Goal: Transaction & Acquisition: Purchase product/service

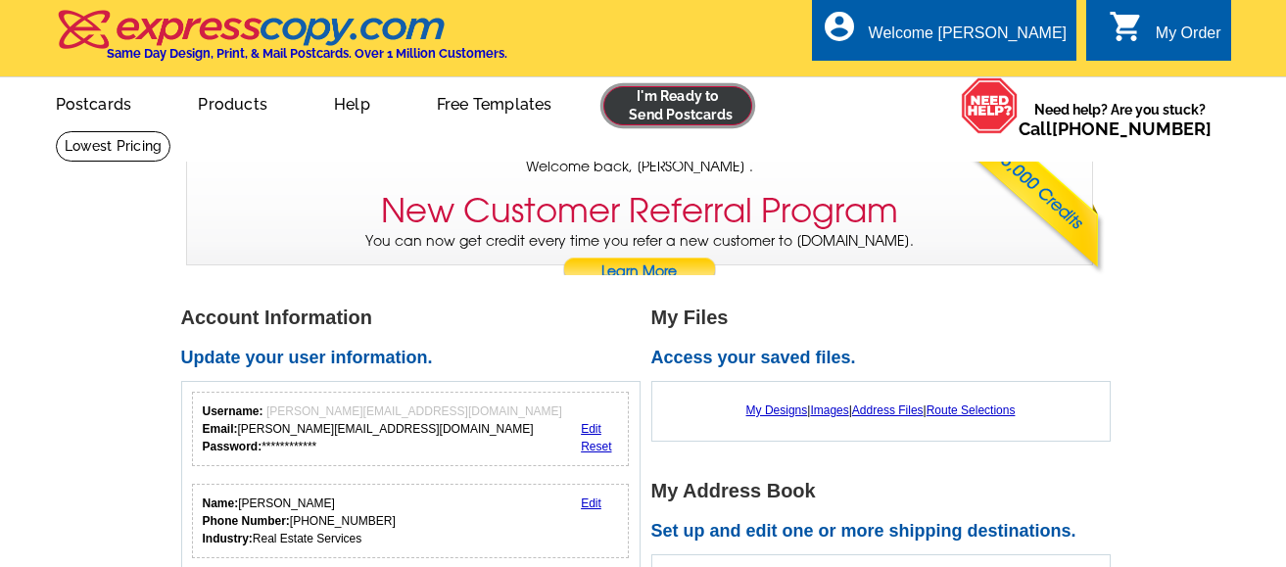
click at [656, 114] on link at bounding box center [679, 105] width 150 height 39
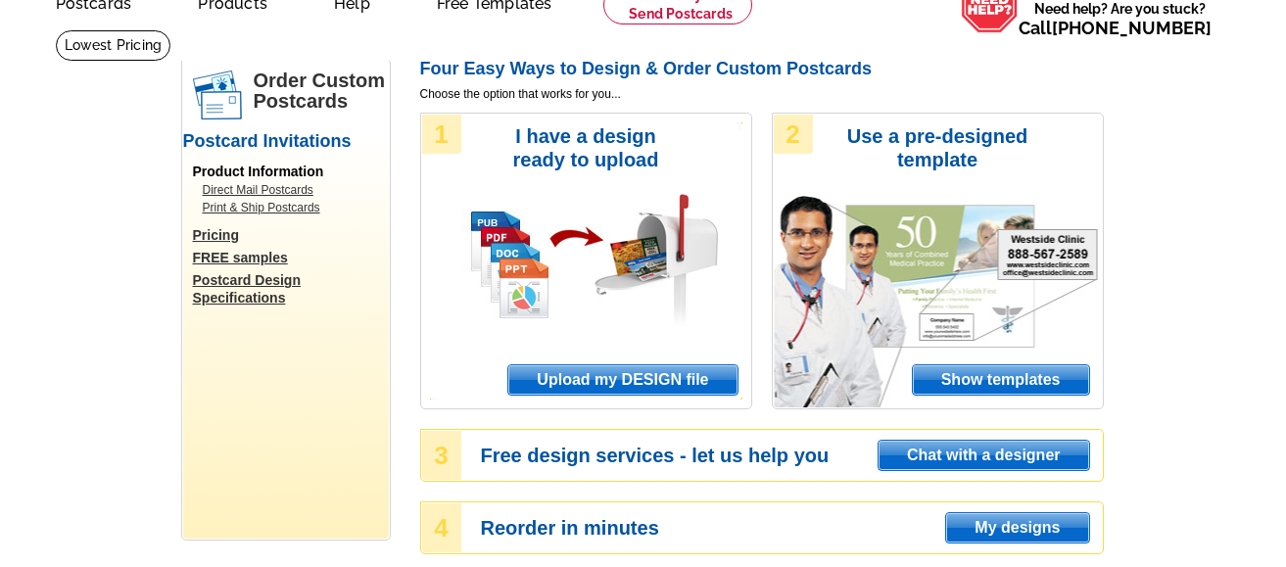
scroll to position [98, 0]
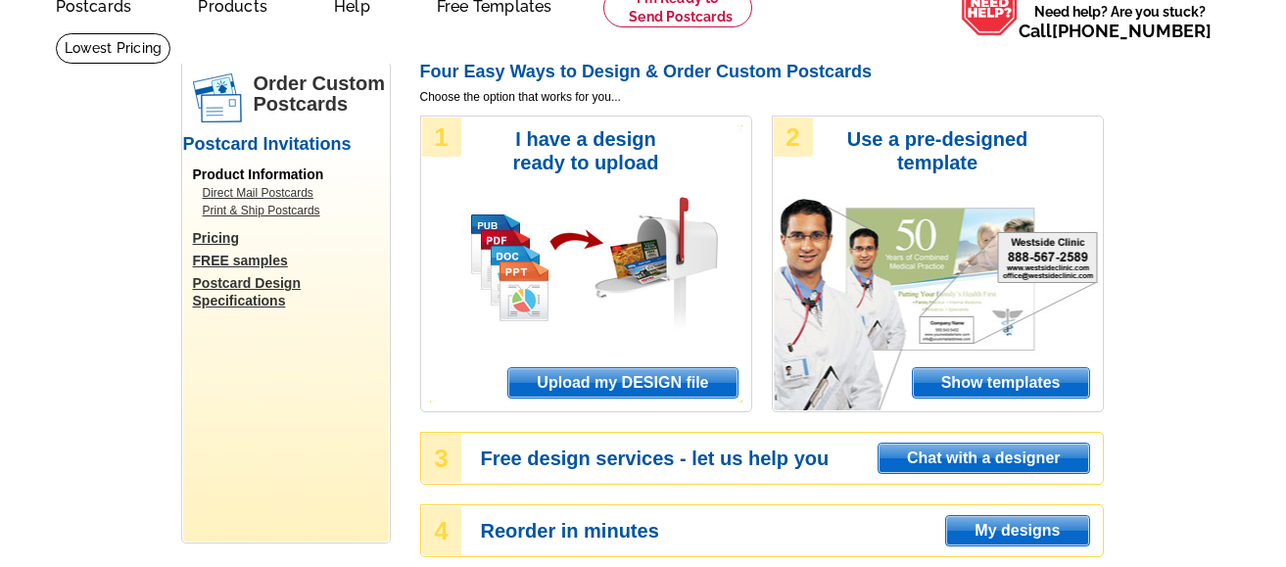
click at [621, 387] on span "Upload my DESIGN file" at bounding box center [623, 382] width 228 height 29
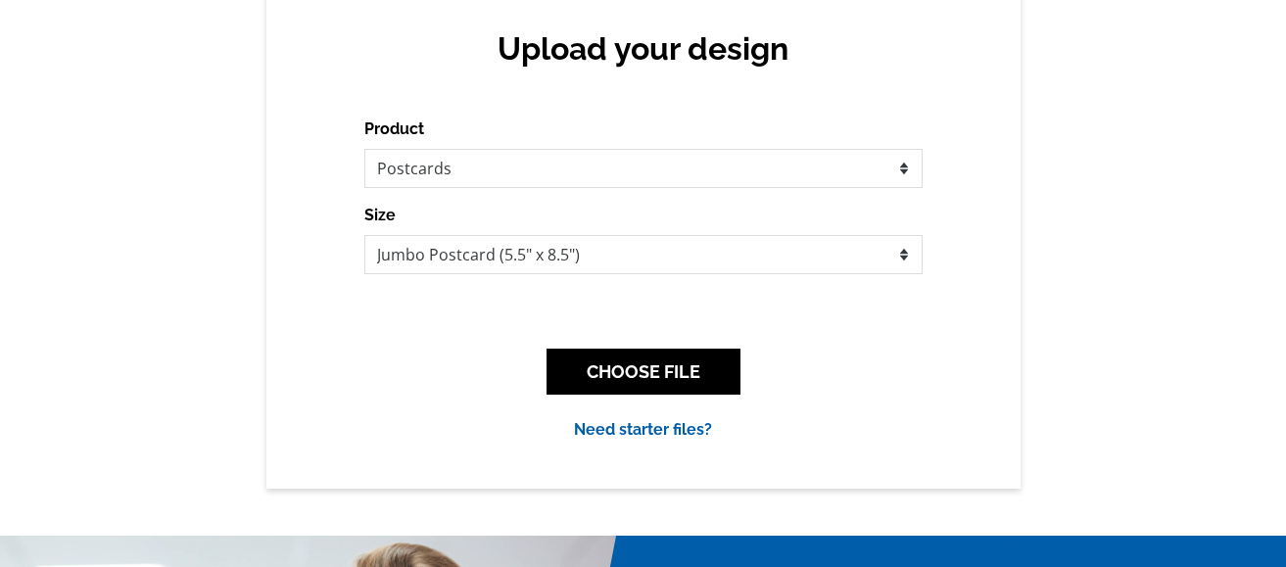
scroll to position [196, 0]
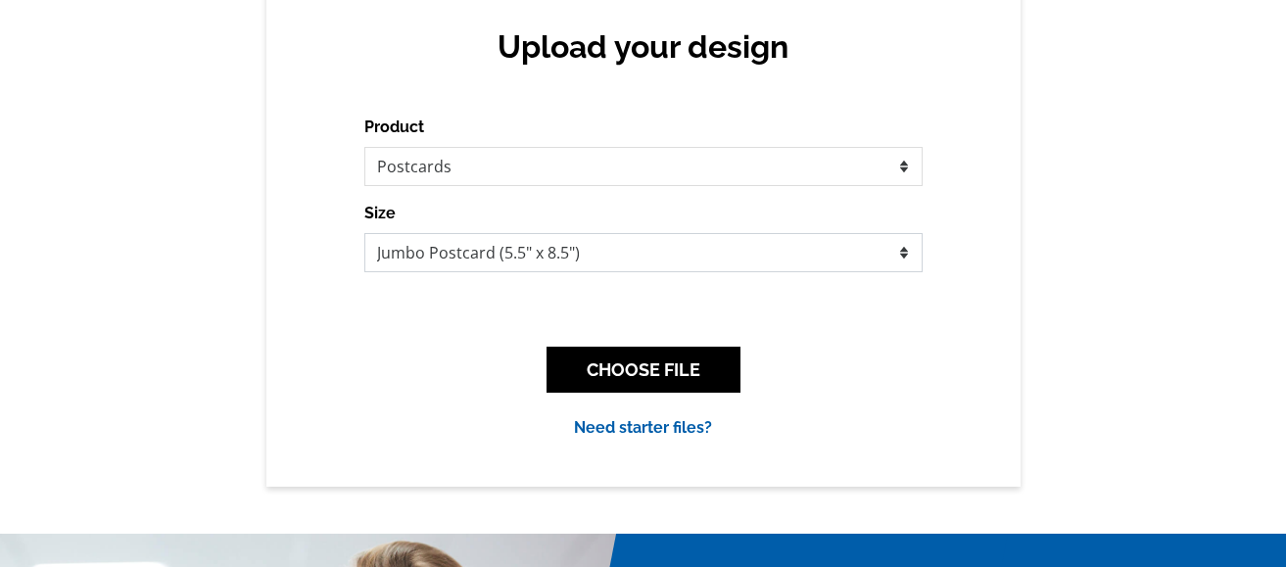
click at [609, 255] on select "Jumbo Postcard (5.5" x 8.5") Regular Postcard (4.25" x 5.6") Panoramic Postcard…" at bounding box center [643, 252] width 558 height 39
select select "1"
click at [364, 234] on select "Jumbo Postcard (5.5" x 8.5") Regular Postcard (4.25" x 5.6") Panoramic Postcard…" at bounding box center [643, 252] width 558 height 39
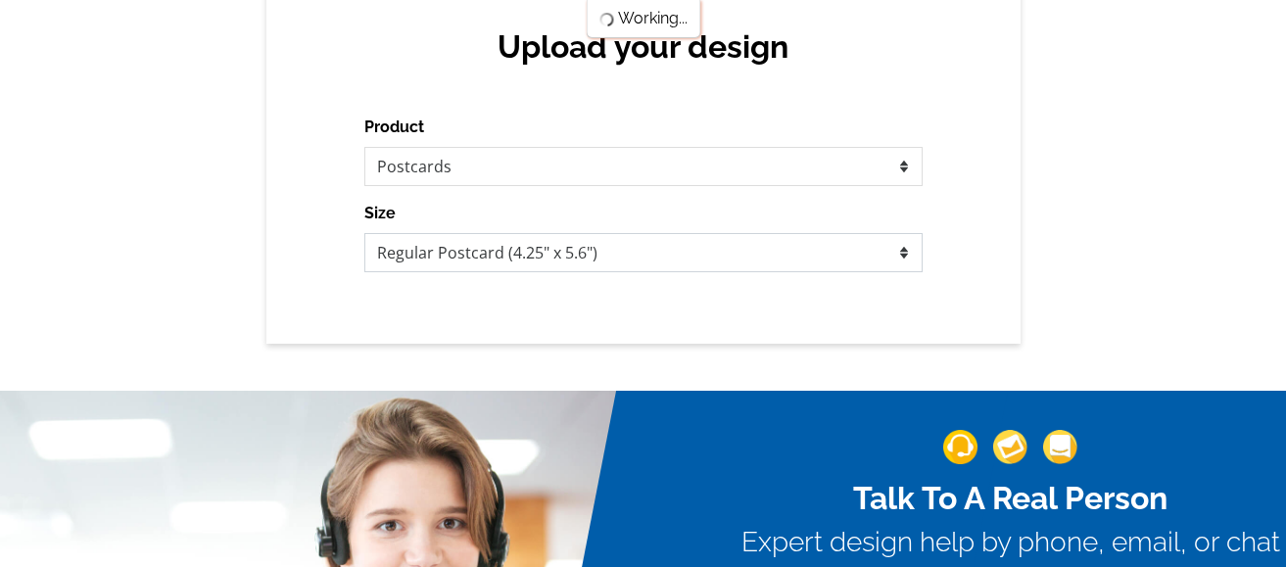
scroll to position [0, 0]
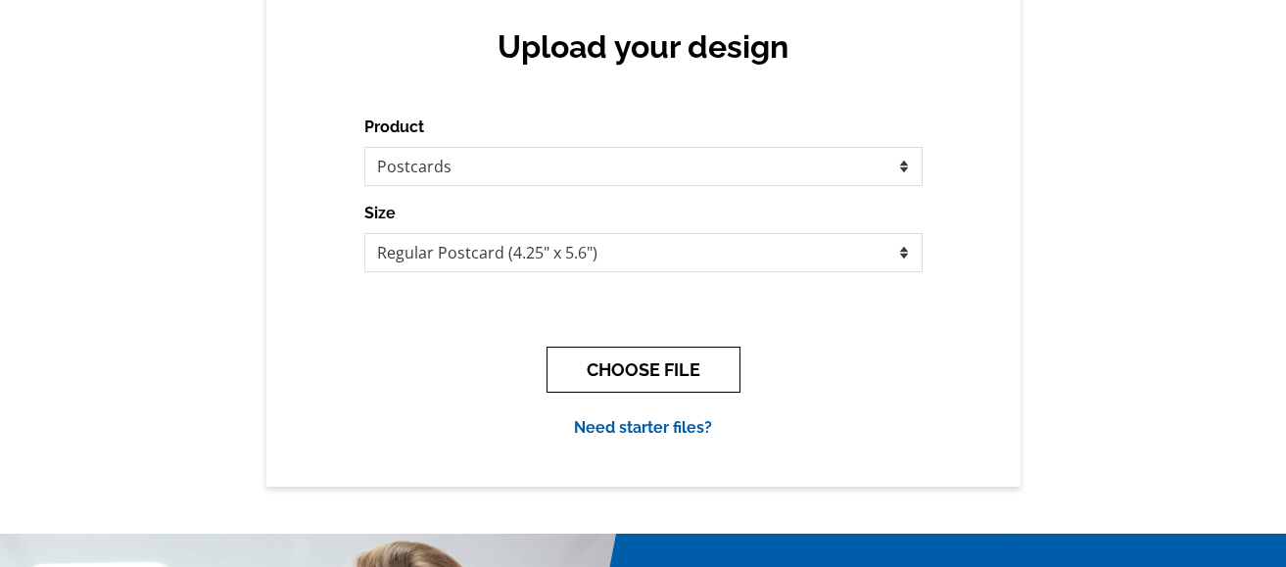
click at [672, 366] on button "CHOOSE FILE" at bounding box center [644, 370] width 194 height 46
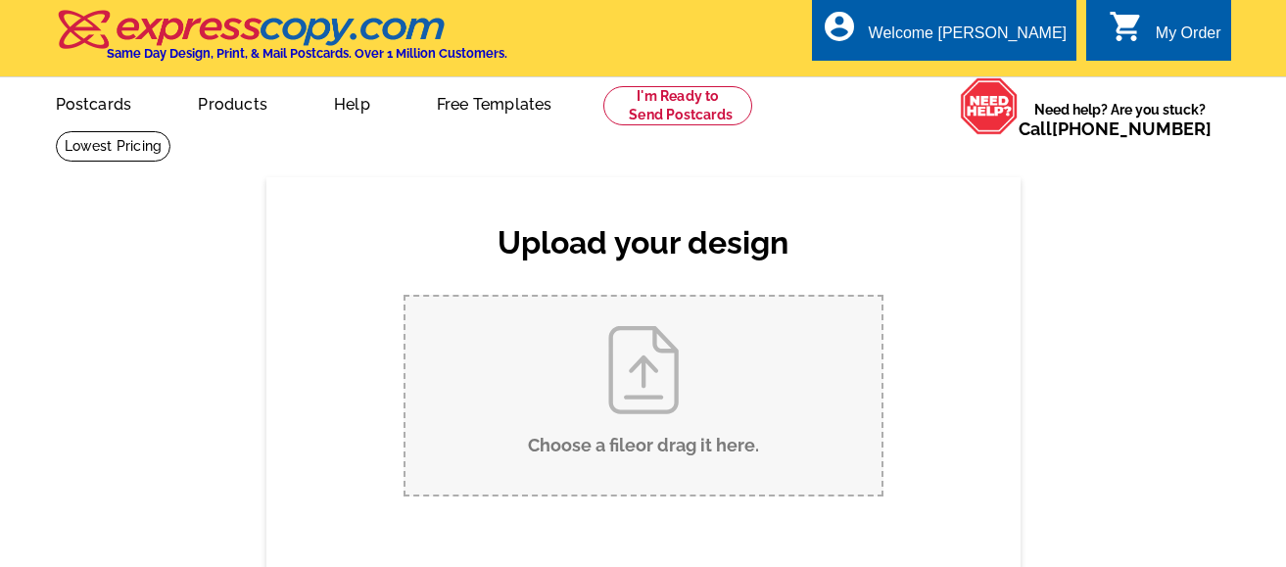
click at [655, 439] on input "Choose a file or drag it here ." at bounding box center [644, 396] width 476 height 198
type input "C:\fakepath\Express copy front.jpg"
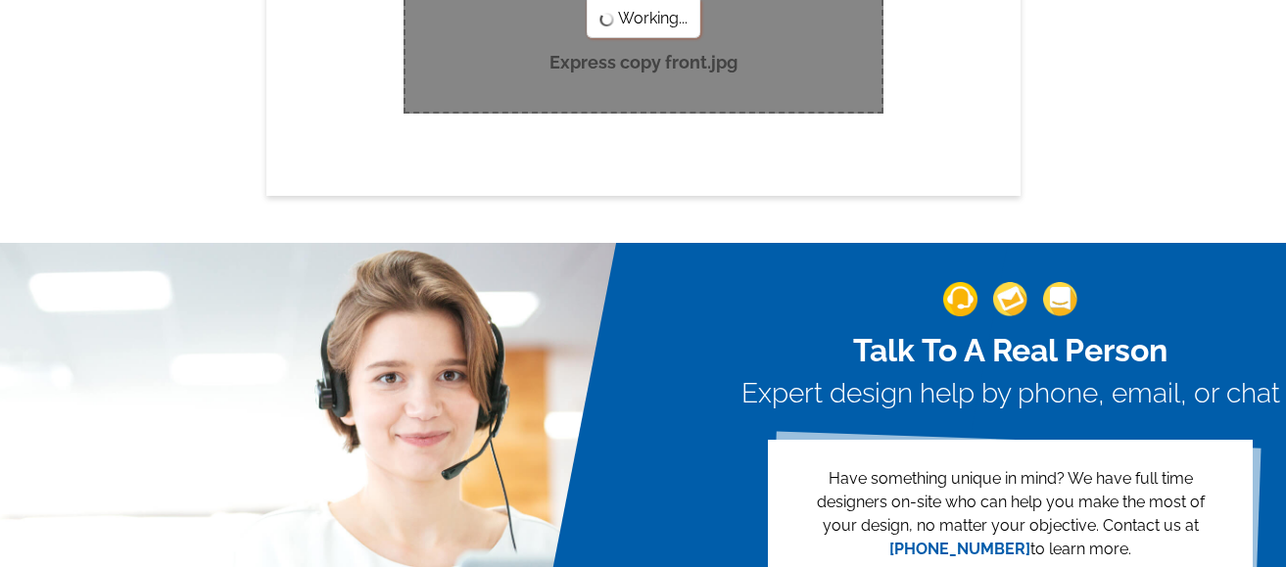
scroll to position [196, 0]
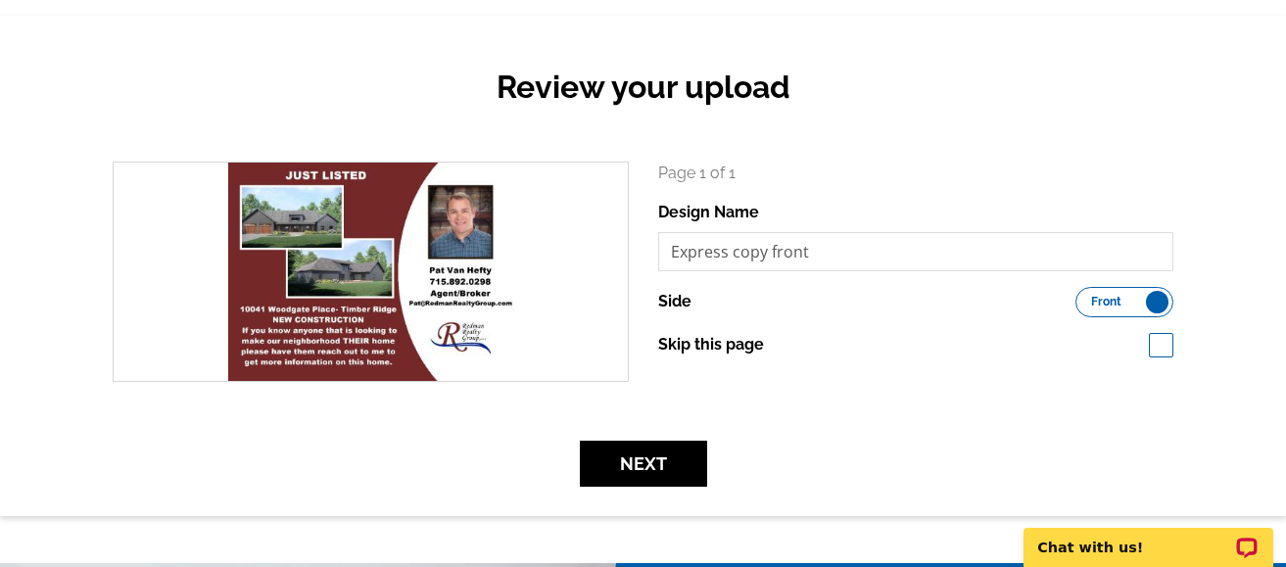
scroll to position [196, 0]
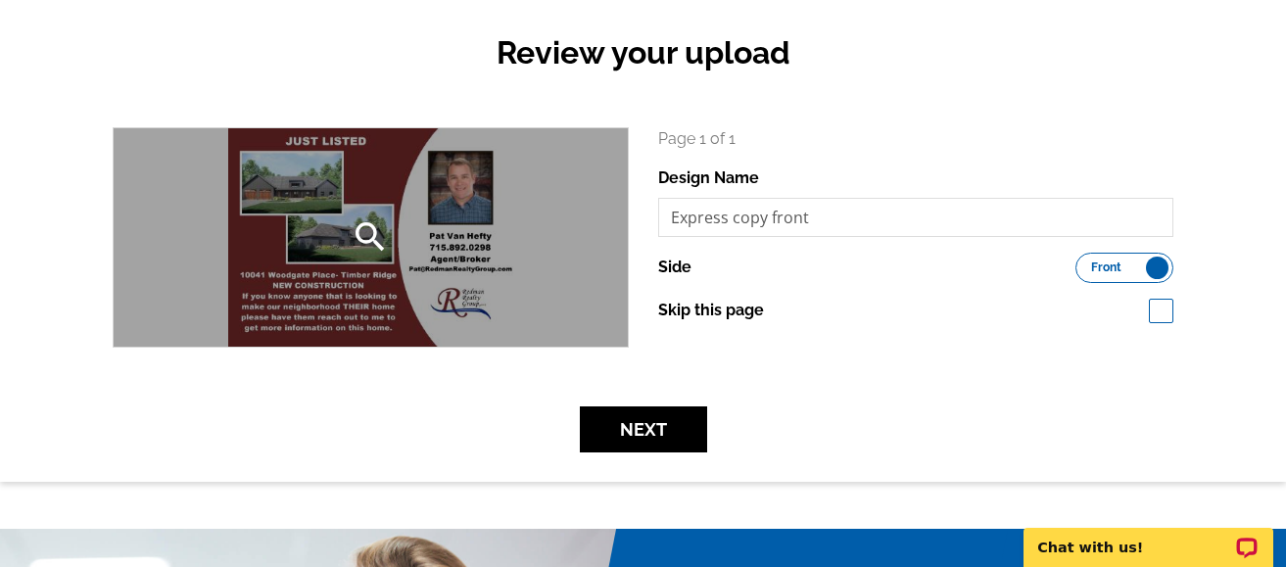
click at [405, 226] on div "search" at bounding box center [371, 237] width 514 height 218
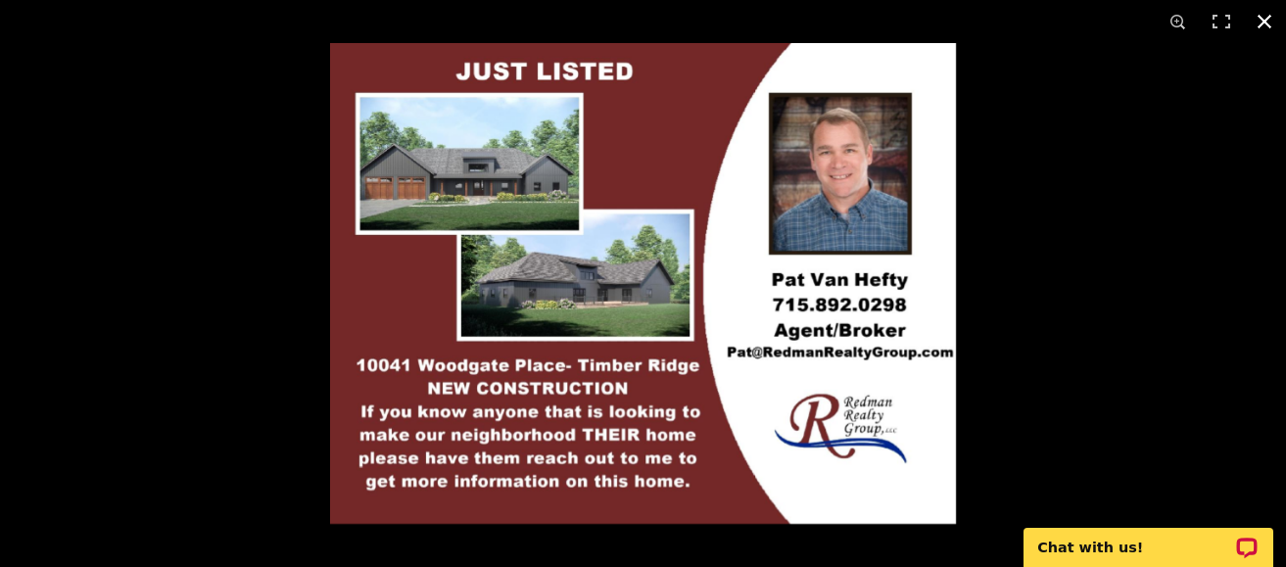
click at [1263, 24] on button at bounding box center [1264, 21] width 43 height 43
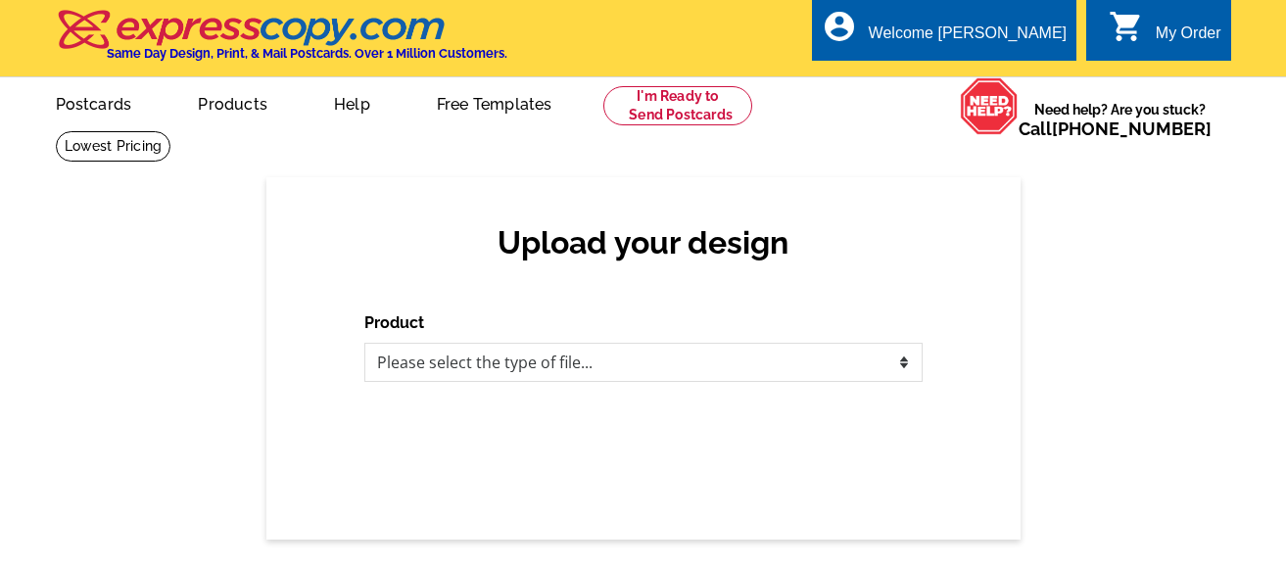
scroll to position [196, 0]
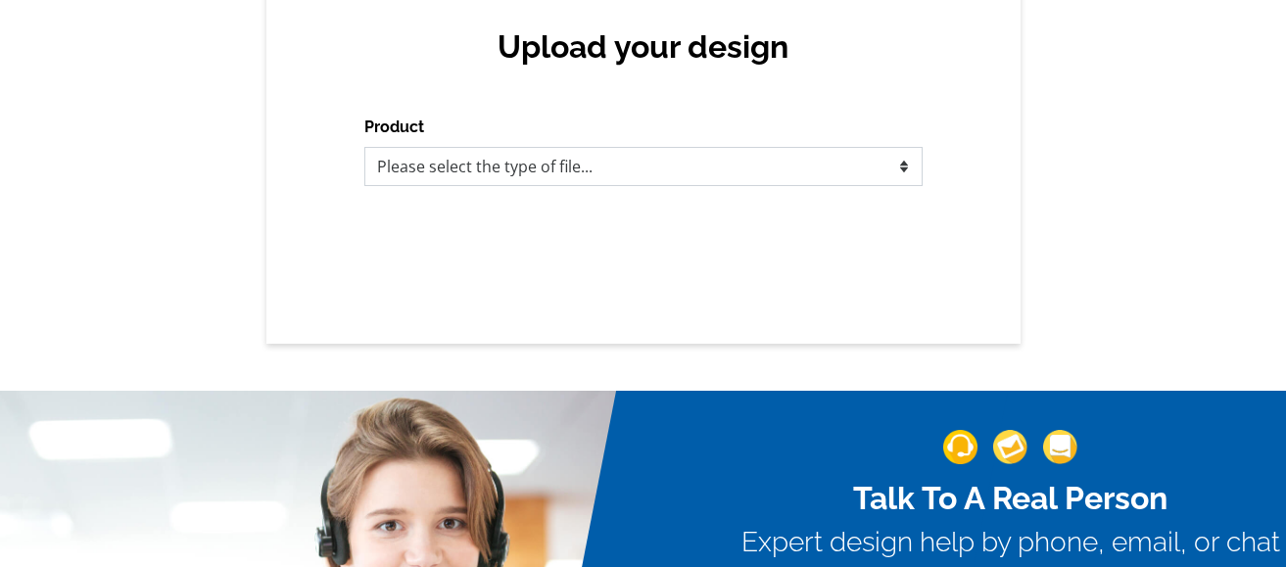
click at [560, 176] on select "Please select the type of file... Postcards Business Cards Letters and flyers G…" at bounding box center [643, 166] width 558 height 39
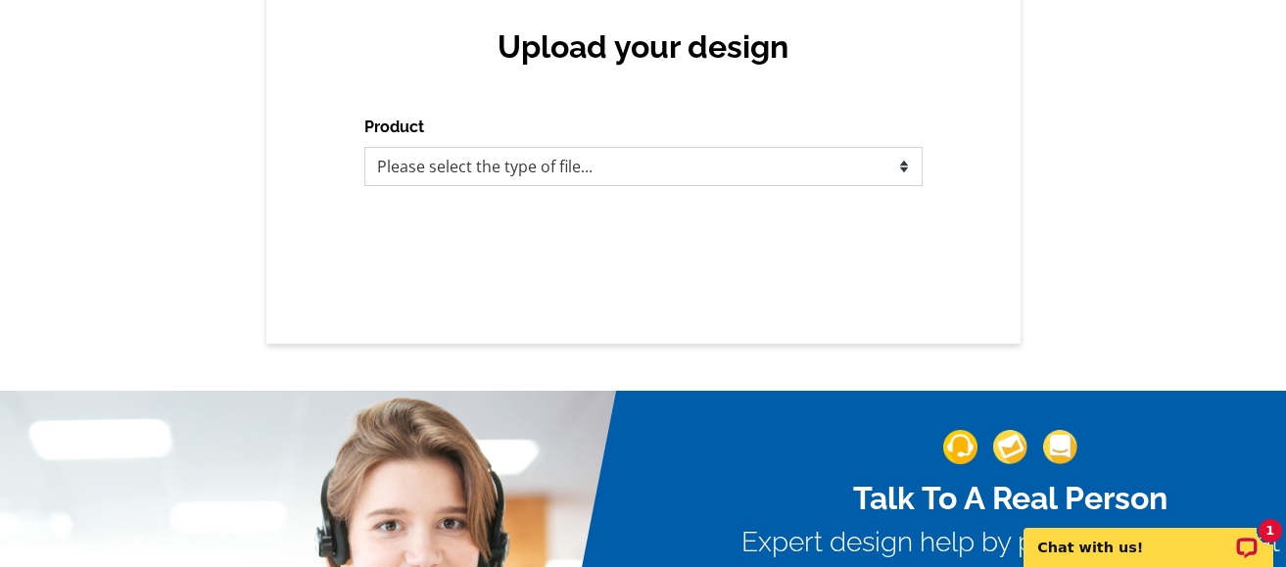
scroll to position [0, 0]
select select "1"
click at [364, 148] on select "Please select the type of file... Postcards Business Cards Letters and flyers G…" at bounding box center [643, 166] width 558 height 39
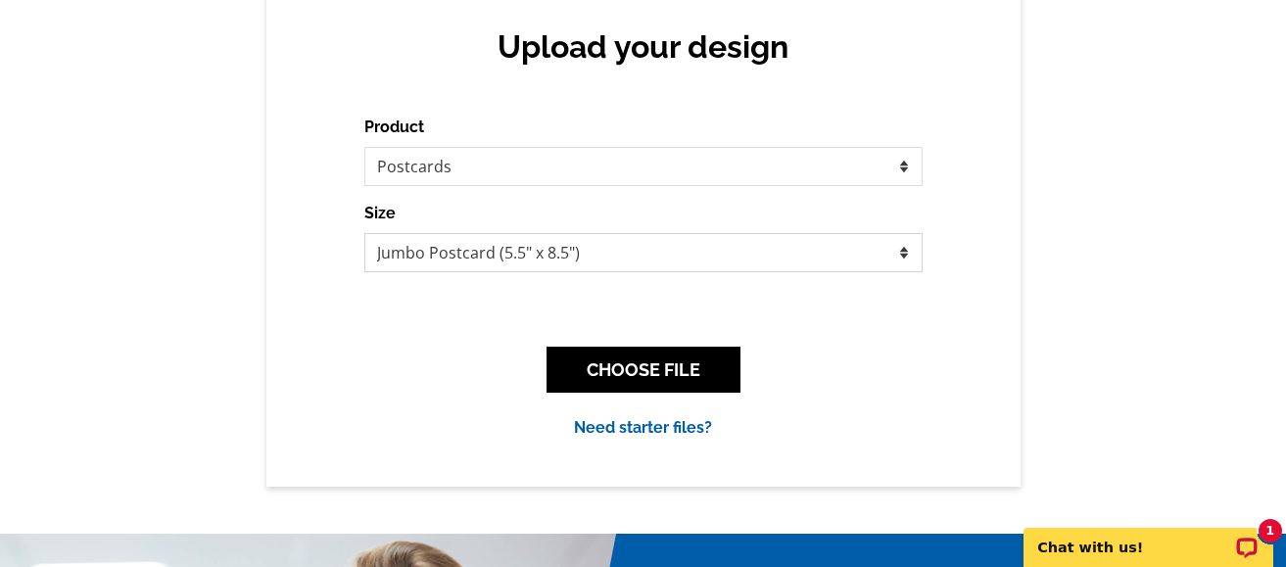
click at [539, 262] on select "Jumbo Postcard (5.5" x 8.5") Regular Postcard (4.25" x 5.6") Panoramic Postcard…" at bounding box center [643, 252] width 558 height 39
select select "1"
click at [364, 234] on select "Jumbo Postcard (5.5" x 8.5") Regular Postcard (4.25" x 5.6") Panoramic Postcard…" at bounding box center [643, 252] width 558 height 39
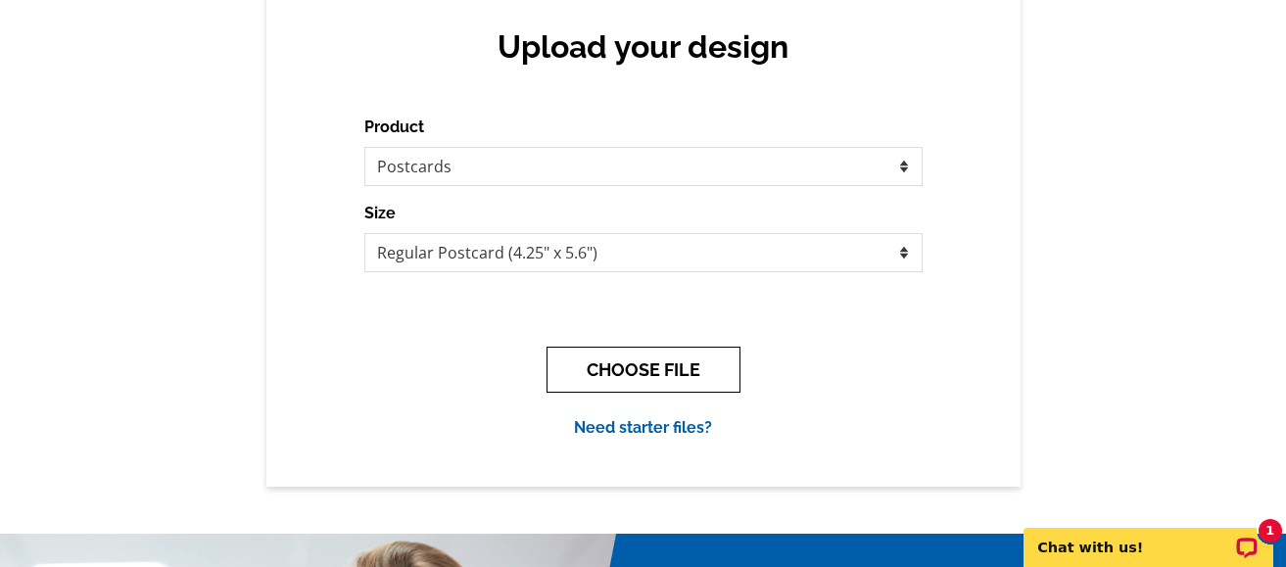
click at [673, 372] on button "CHOOSE FILE" at bounding box center [644, 370] width 194 height 46
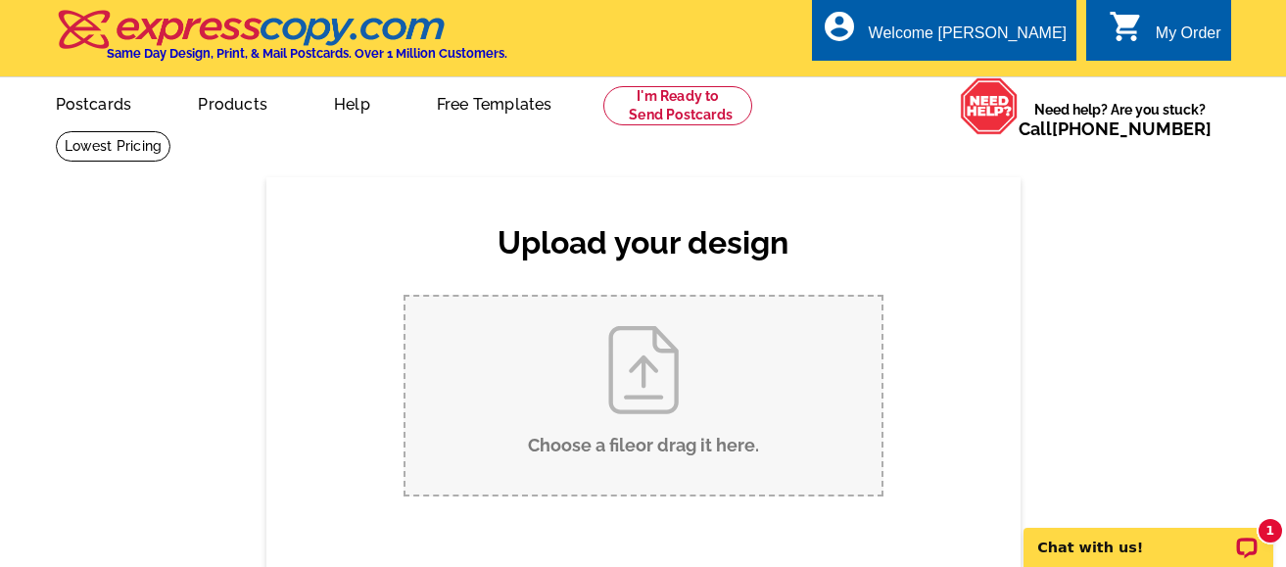
click at [665, 454] on input "Choose a file or drag it here ." at bounding box center [644, 396] width 476 height 198
type input "C:\fakepath\Express copy front.jpg"
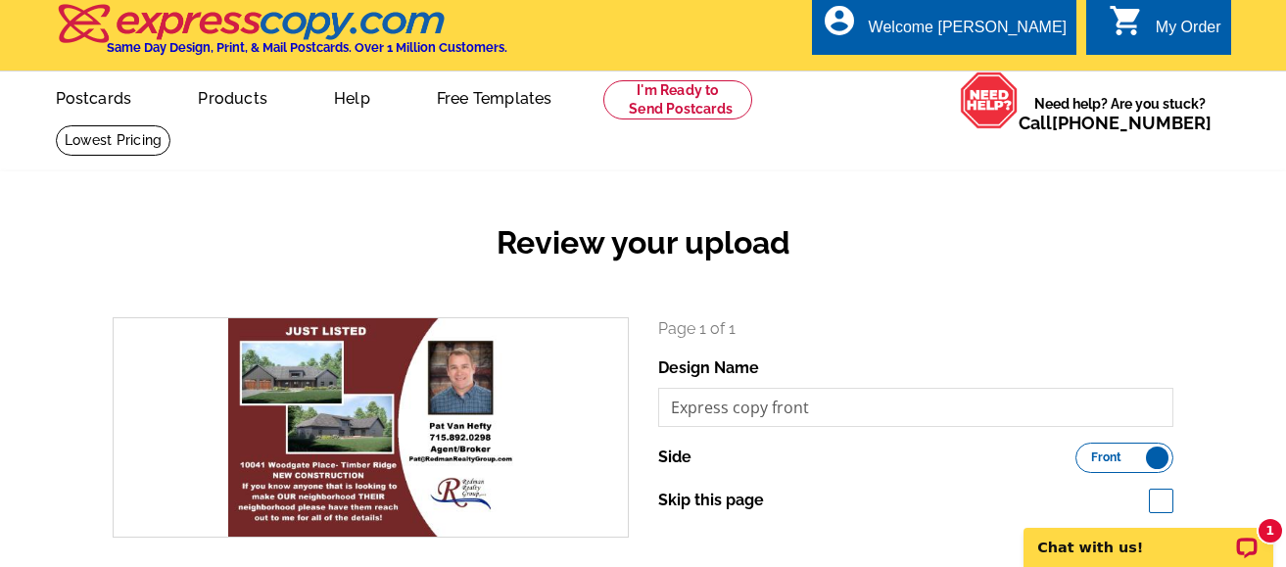
scroll to position [196, 0]
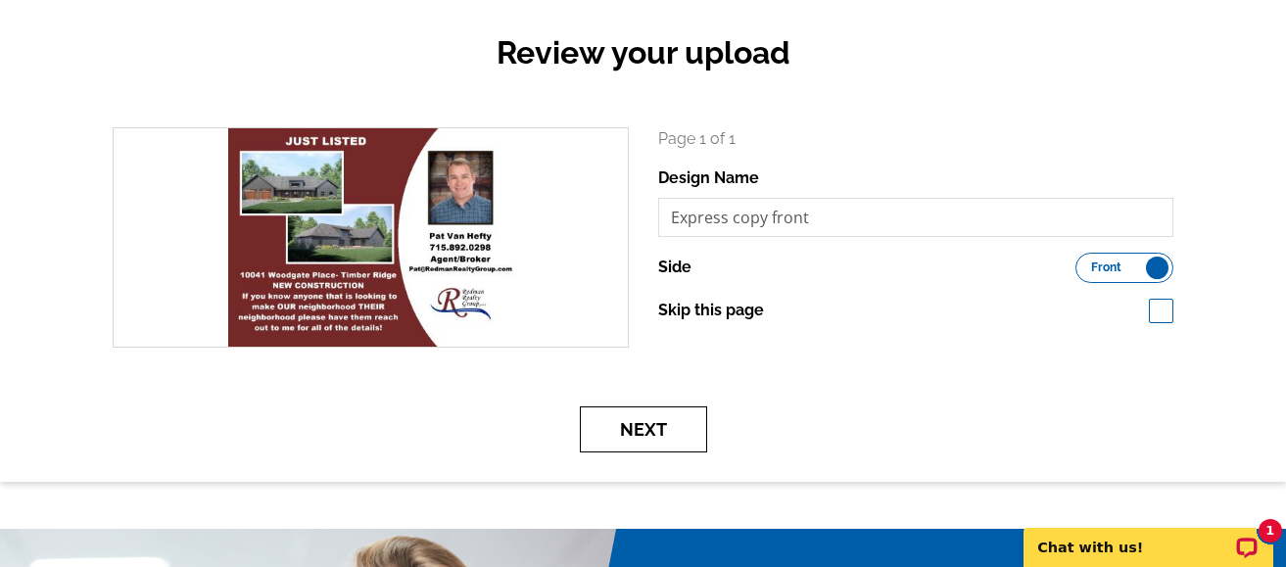
click at [684, 438] on button "Next" at bounding box center [643, 430] width 127 height 46
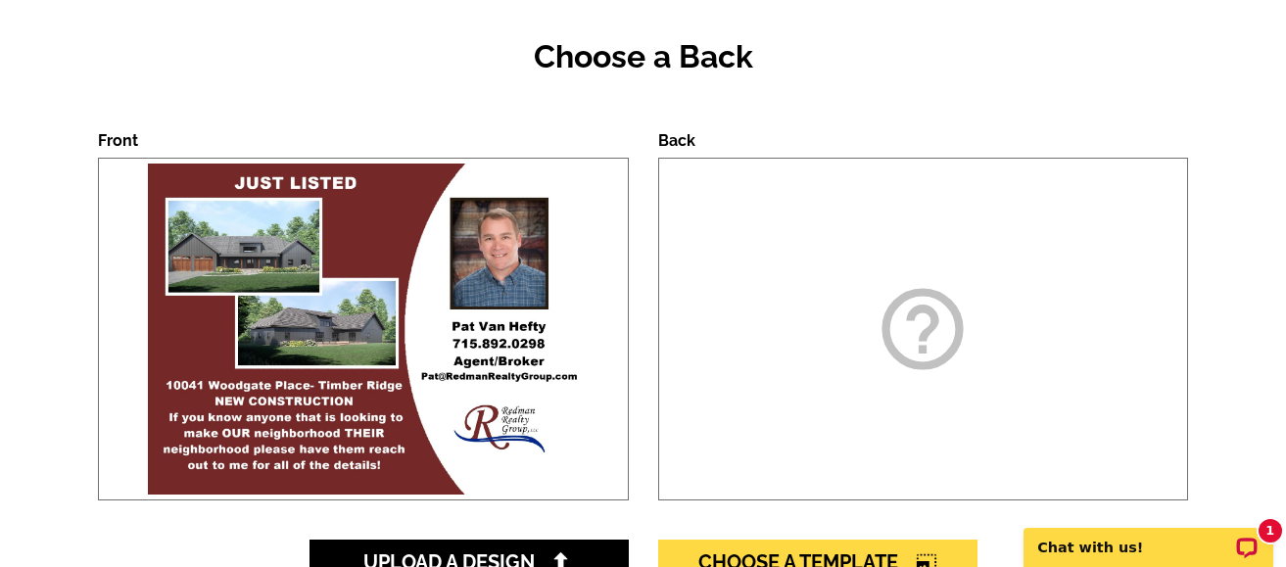
scroll to position [196, 0]
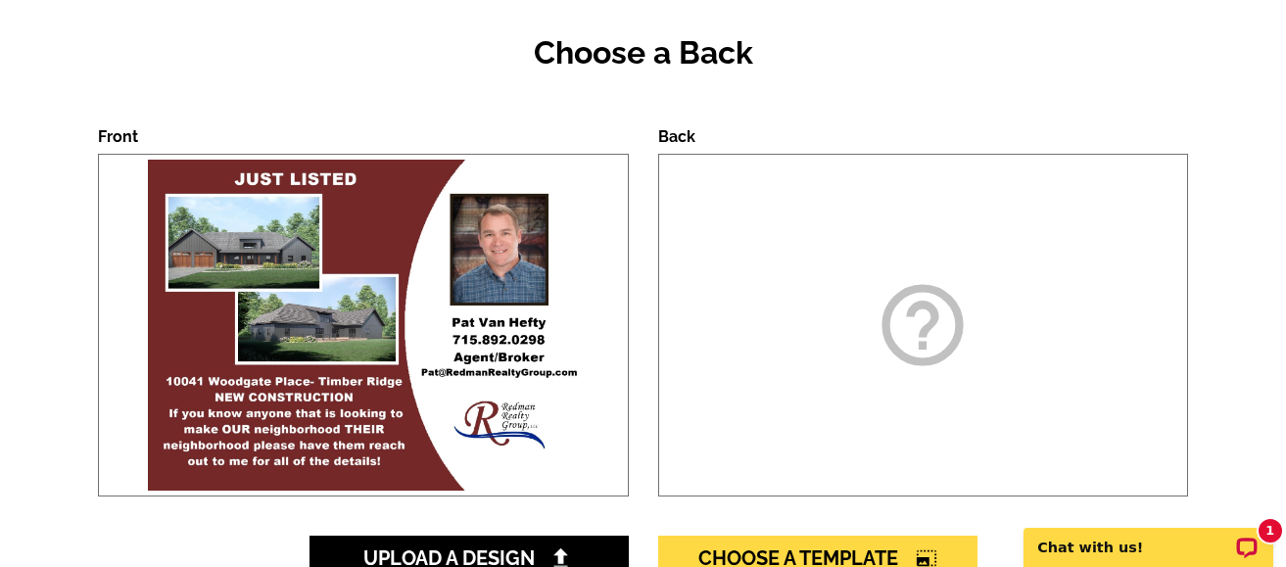
click at [803, 345] on div "help_outline" at bounding box center [923, 325] width 531 height 343
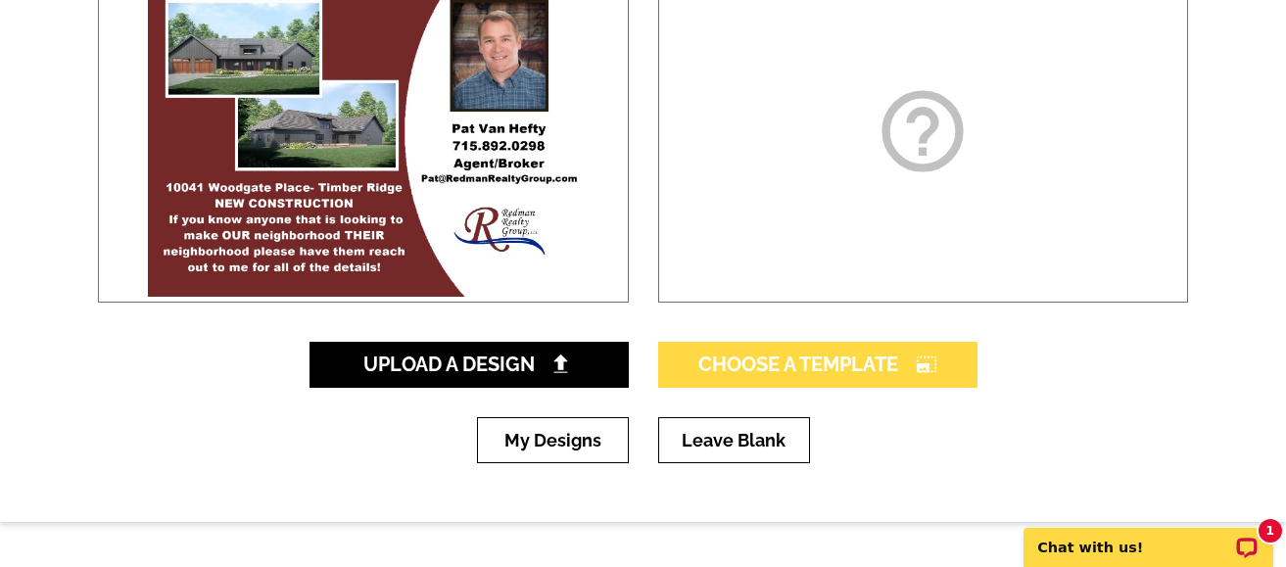
scroll to position [392, 0]
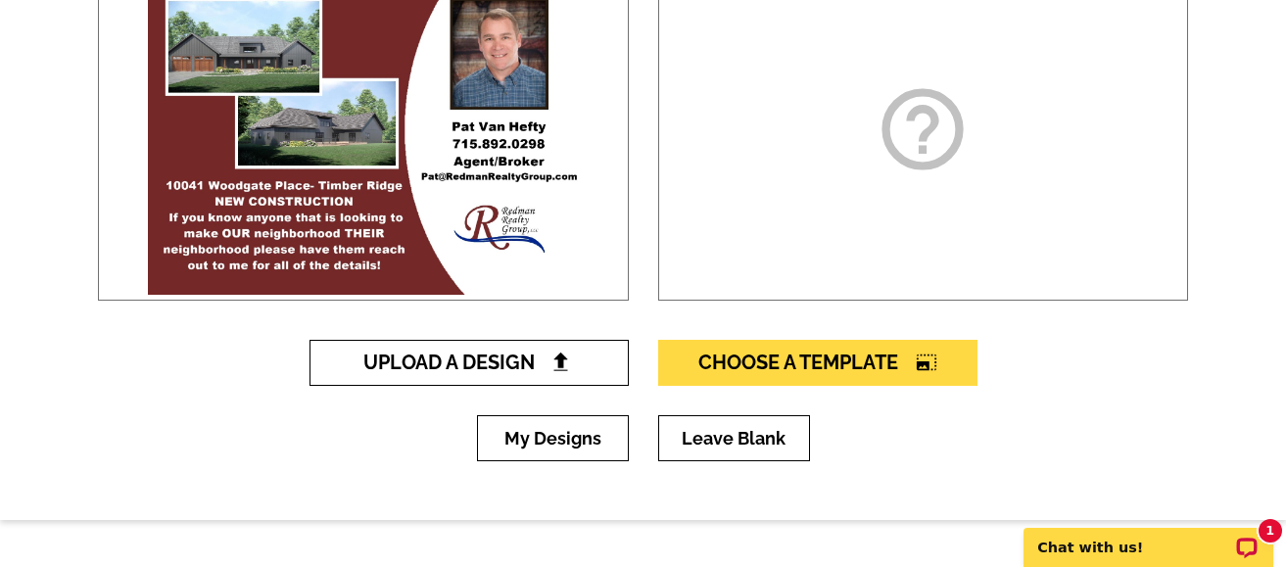
click at [524, 363] on span "Upload A Design" at bounding box center [468, 363] width 211 height 24
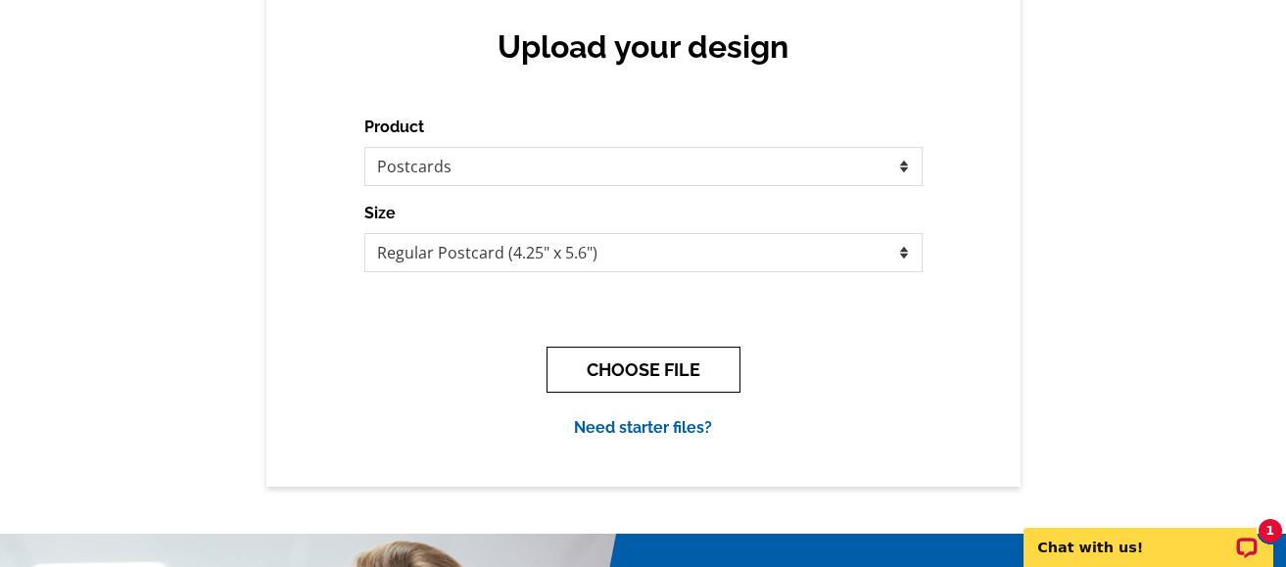
click at [632, 376] on button "CHOOSE FILE" at bounding box center [644, 370] width 194 height 46
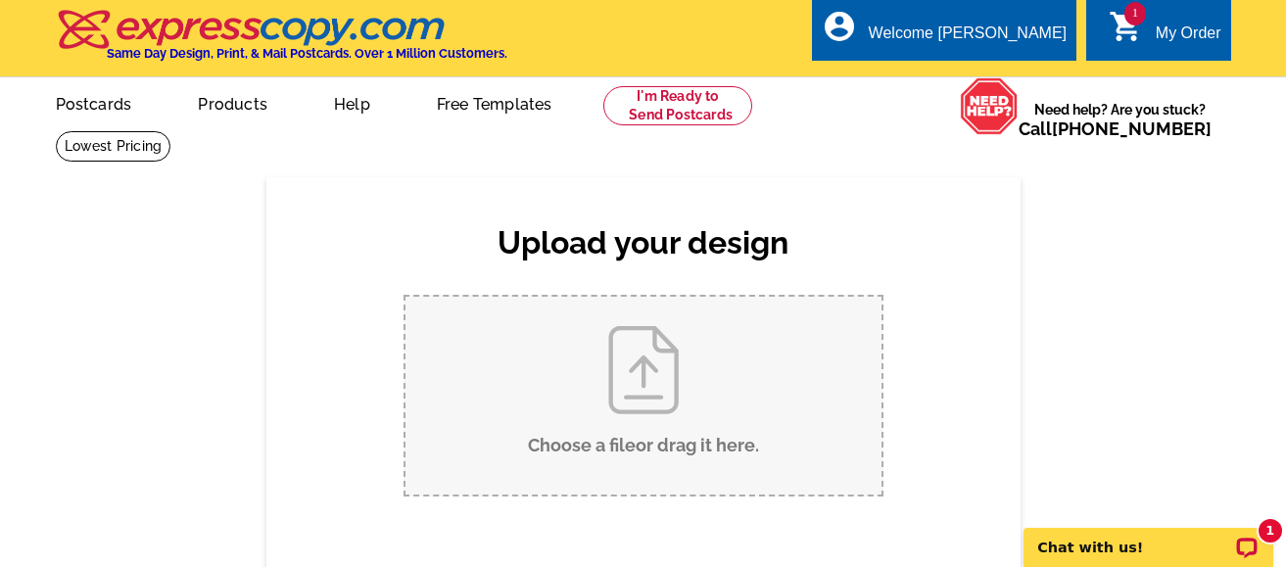
click at [628, 435] on input "Choose a file or drag it here ." at bounding box center [644, 396] width 476 height 198
type input "C:\fakepath\Express copy back.jpg"
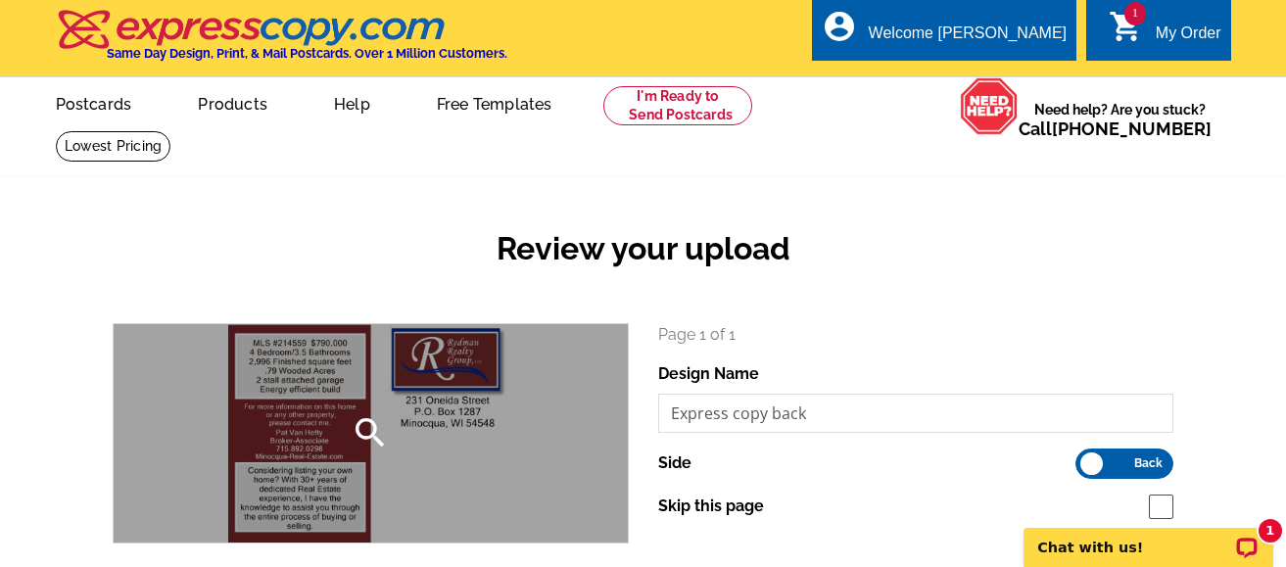
scroll to position [98, 0]
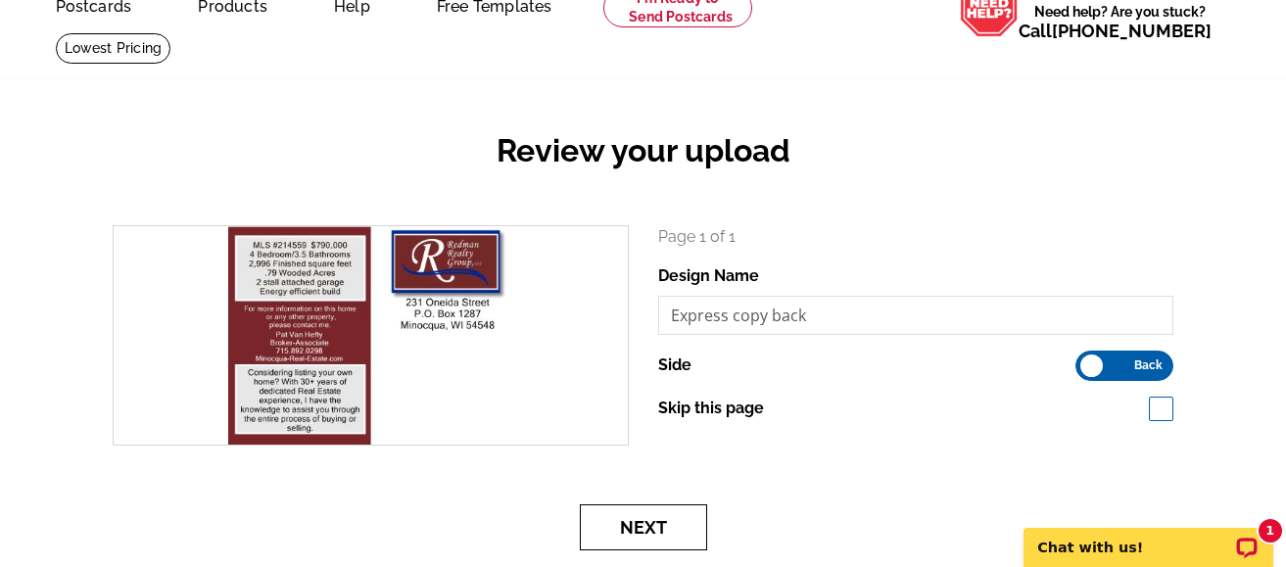
click at [633, 534] on button "Next" at bounding box center [643, 528] width 127 height 46
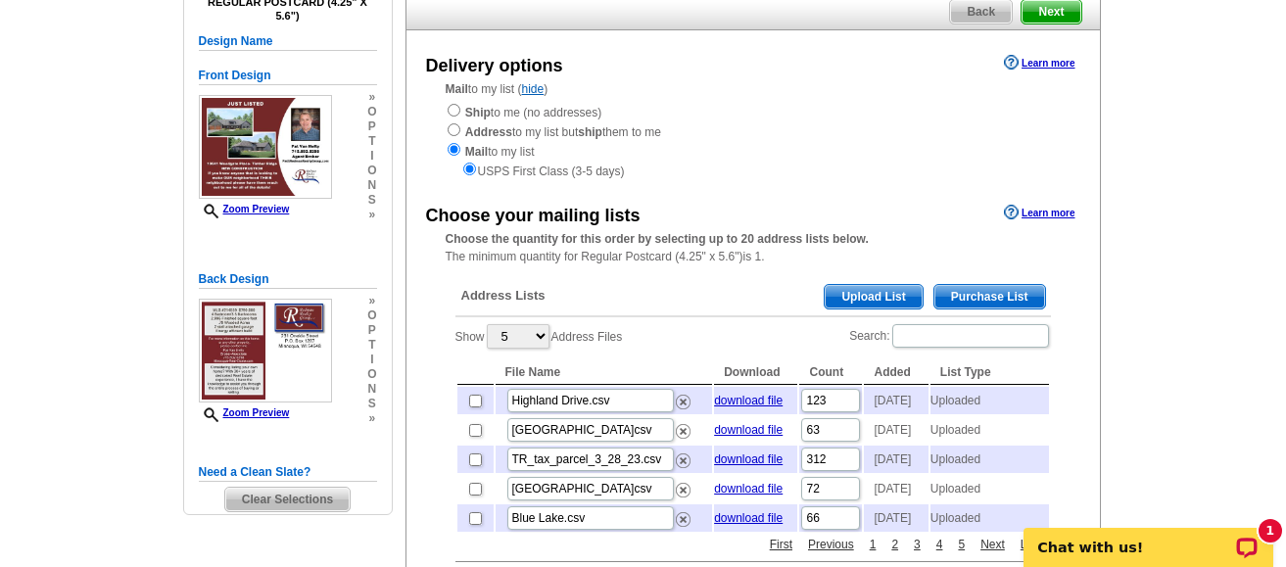
scroll to position [196, 0]
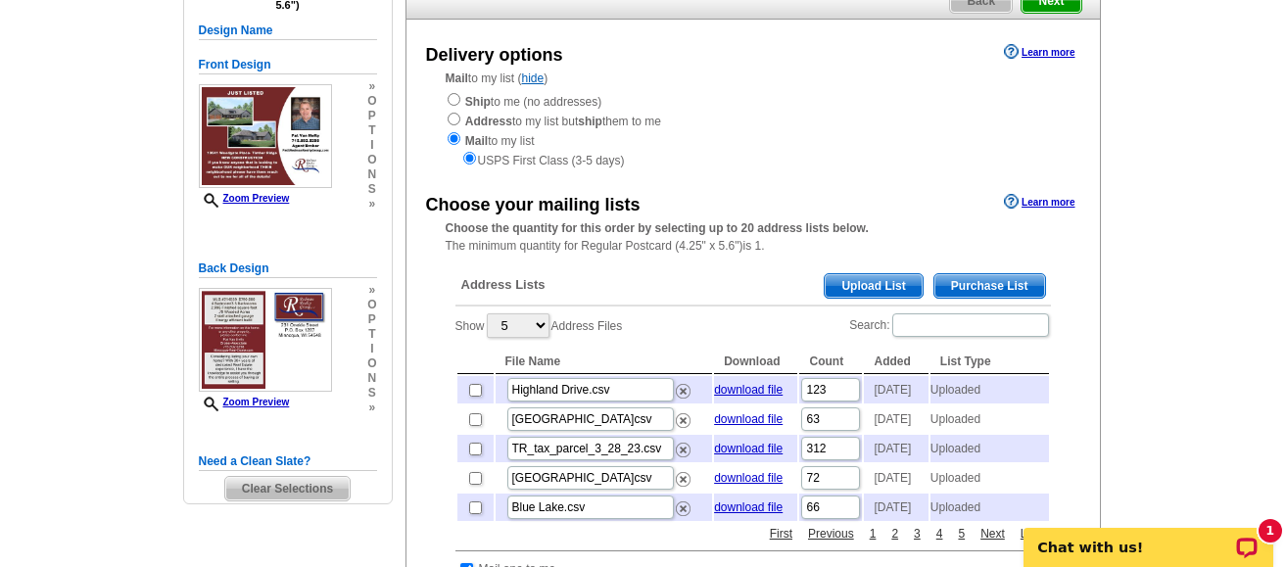
click at [872, 290] on span "Upload List" at bounding box center [873, 286] width 97 height 24
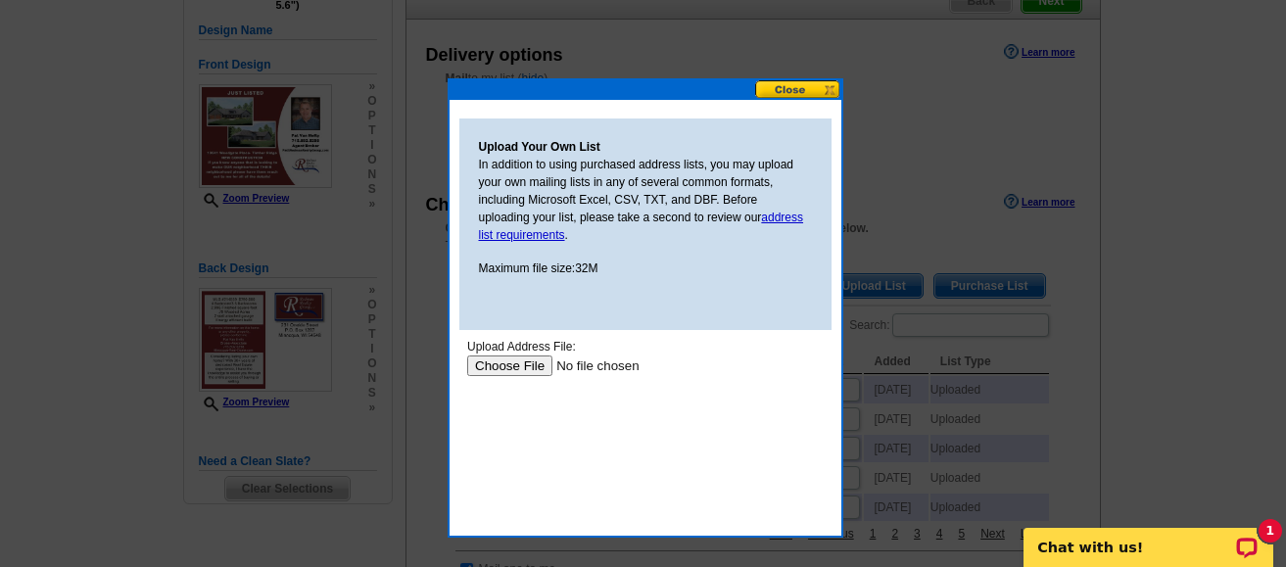
scroll to position [0, 0]
click at [513, 366] on input "file" at bounding box center [590, 366] width 248 height 21
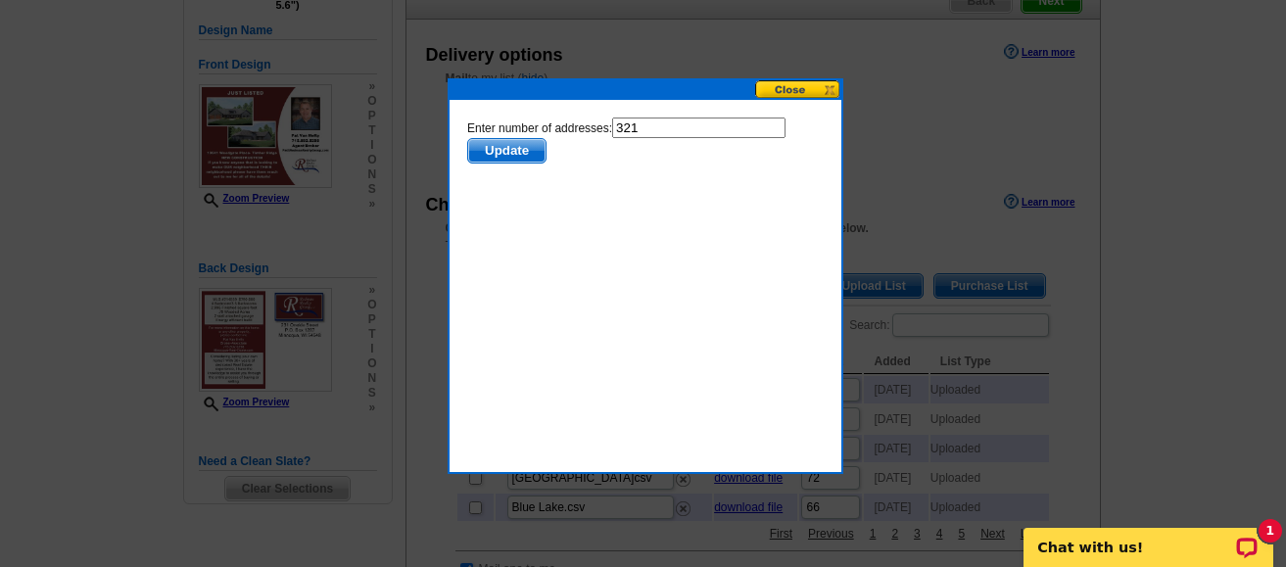
click at [532, 156] on span "Update" at bounding box center [505, 151] width 77 height 24
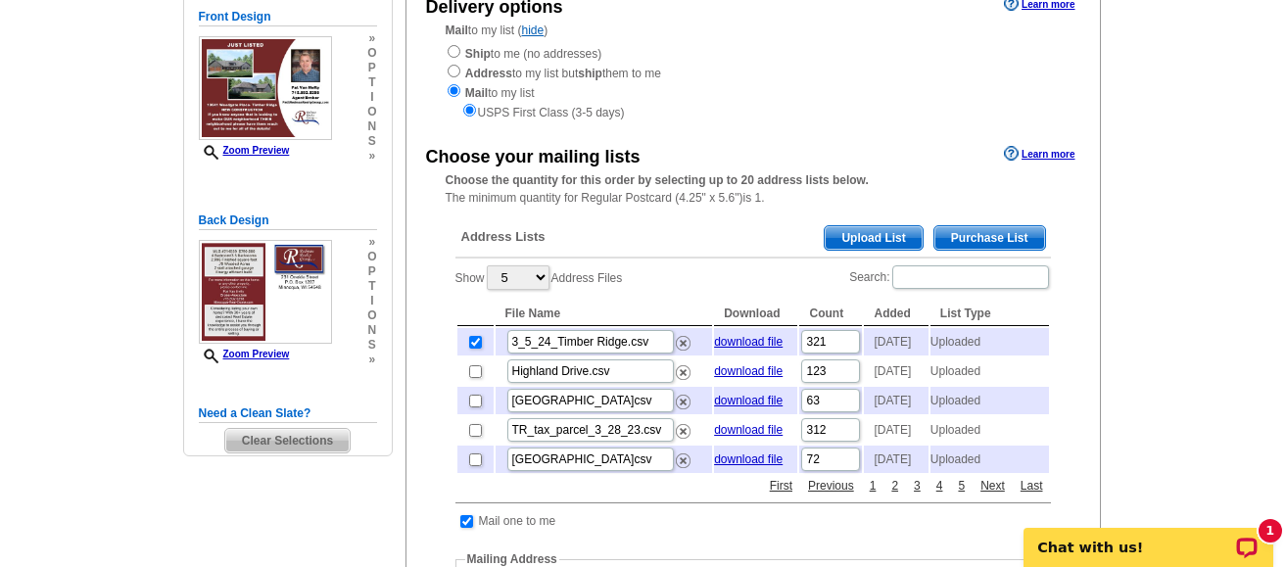
scroll to position [196, 0]
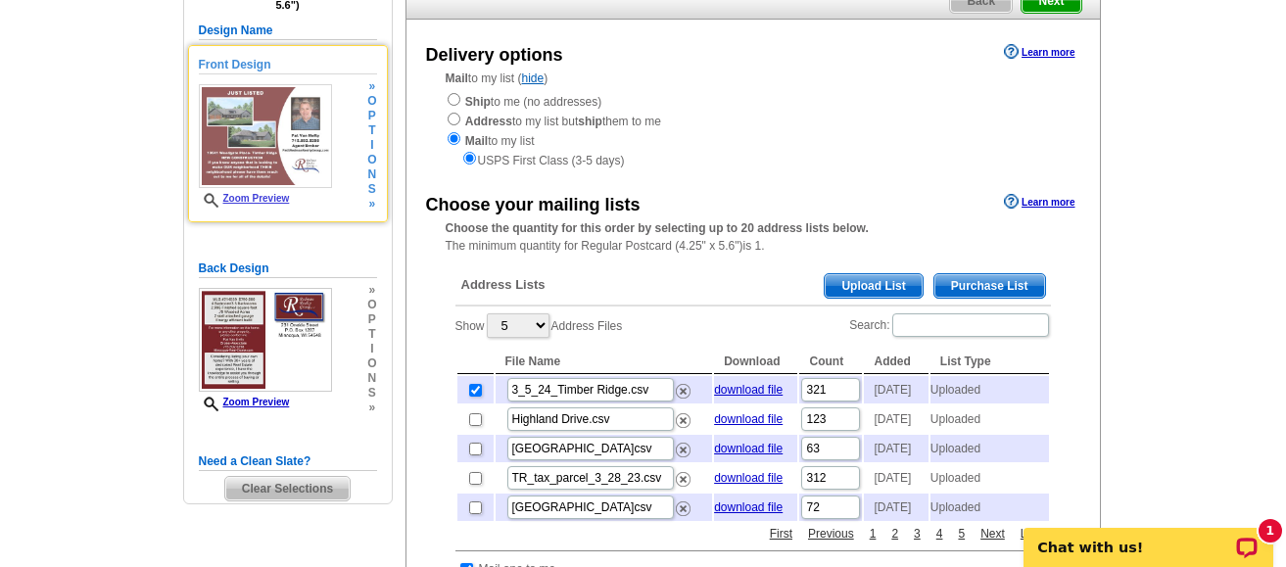
click at [257, 198] on link "Zoom Preview" at bounding box center [244, 198] width 91 height 11
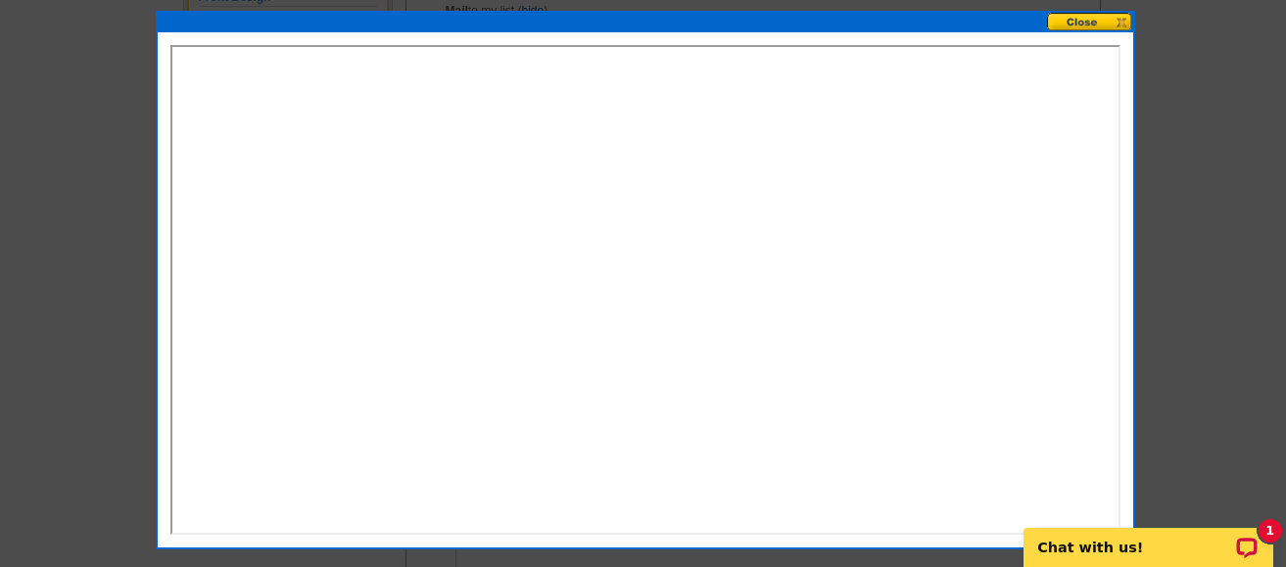
scroll to position [294, 0]
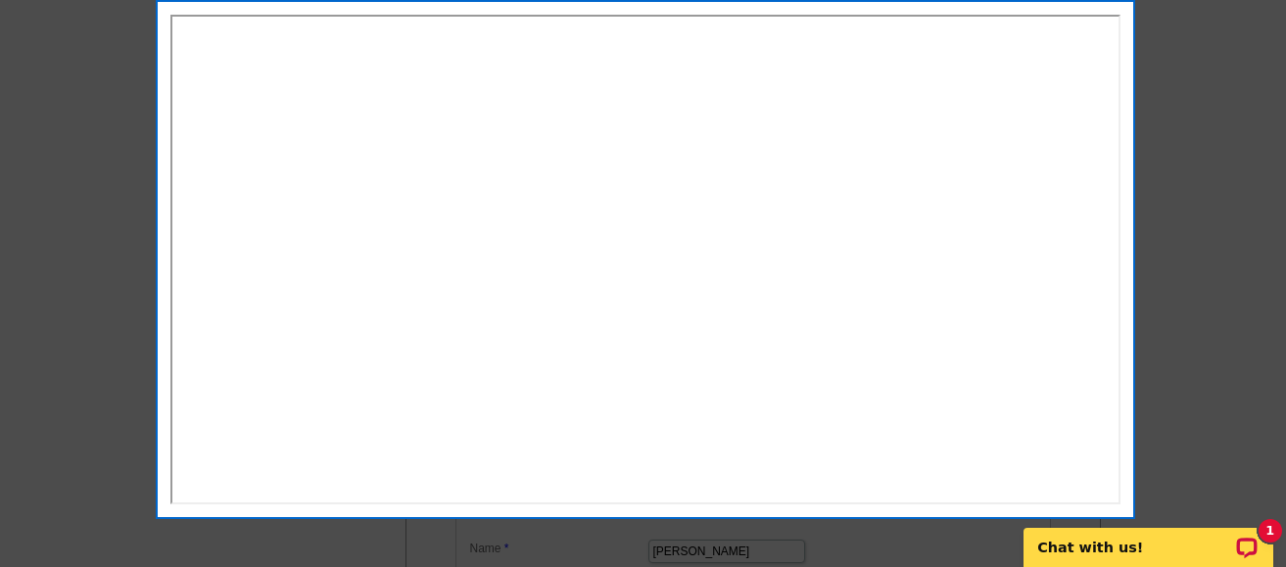
click at [1182, 127] on div at bounding box center [643, 136] width 1286 height 861
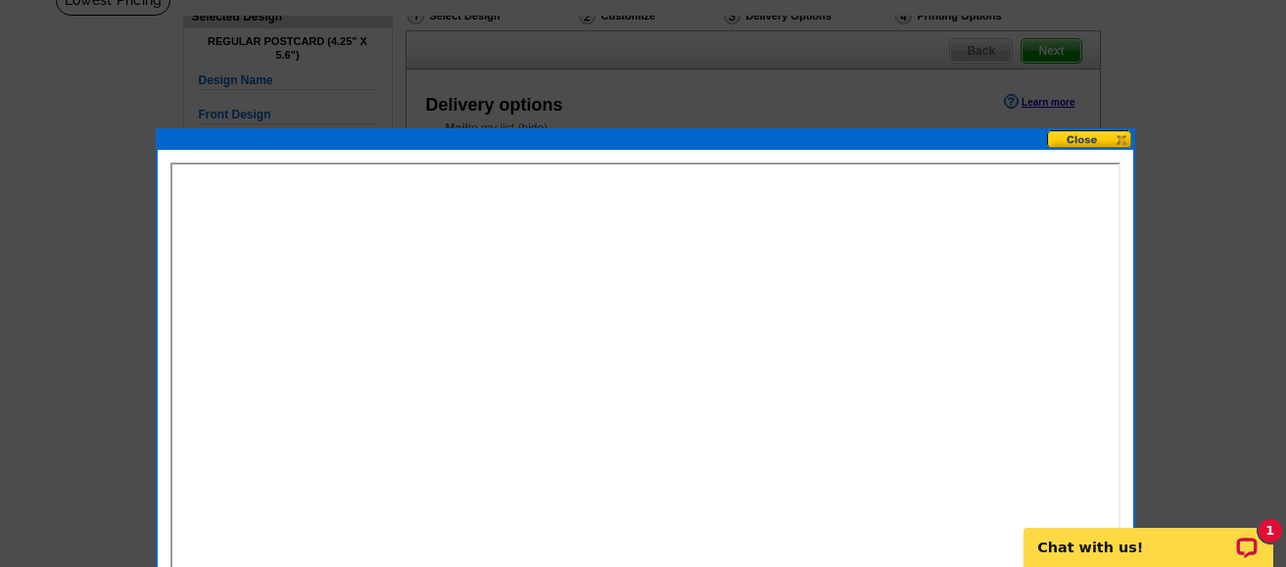
scroll to position [0, 0]
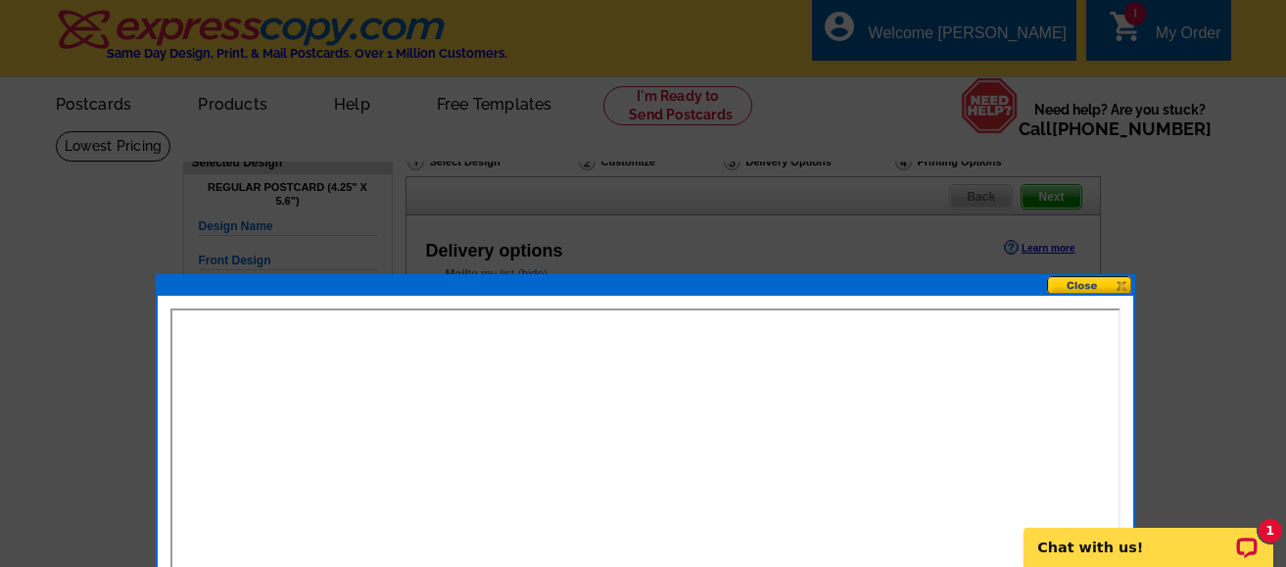
click at [1092, 286] on button at bounding box center [1090, 285] width 86 height 19
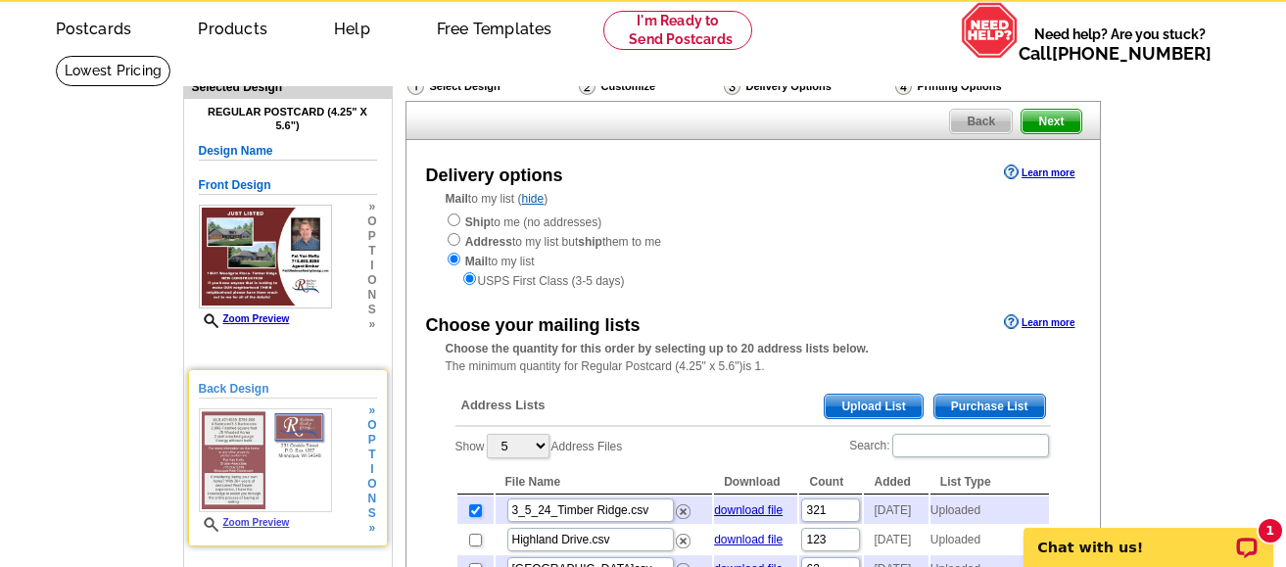
scroll to position [196, 0]
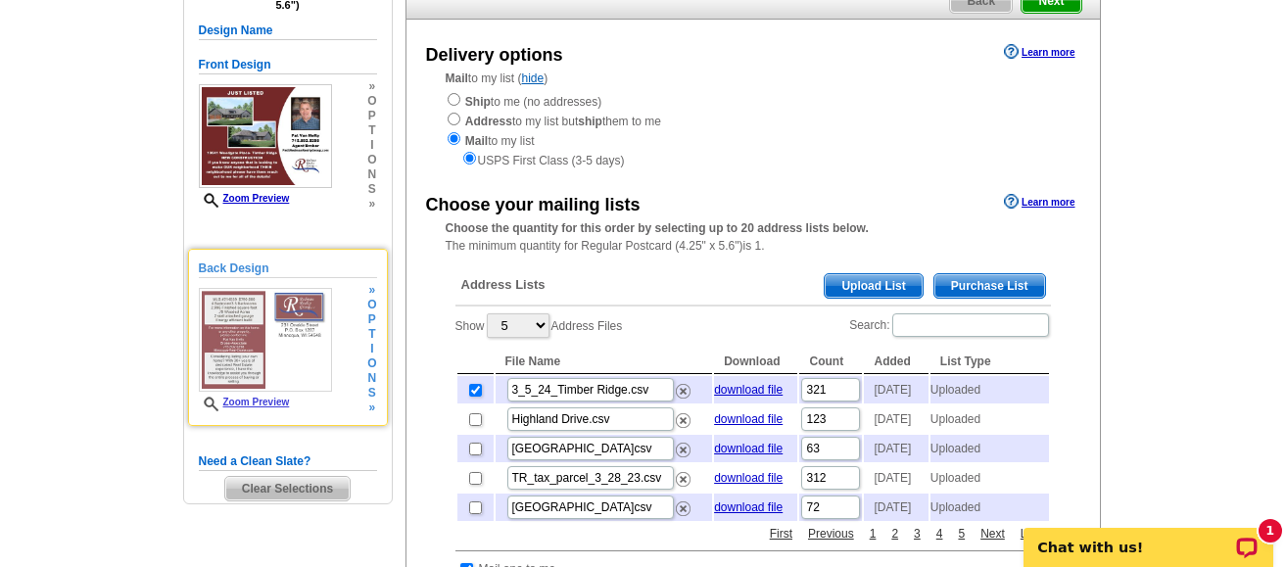
click at [260, 323] on img at bounding box center [265, 340] width 133 height 104
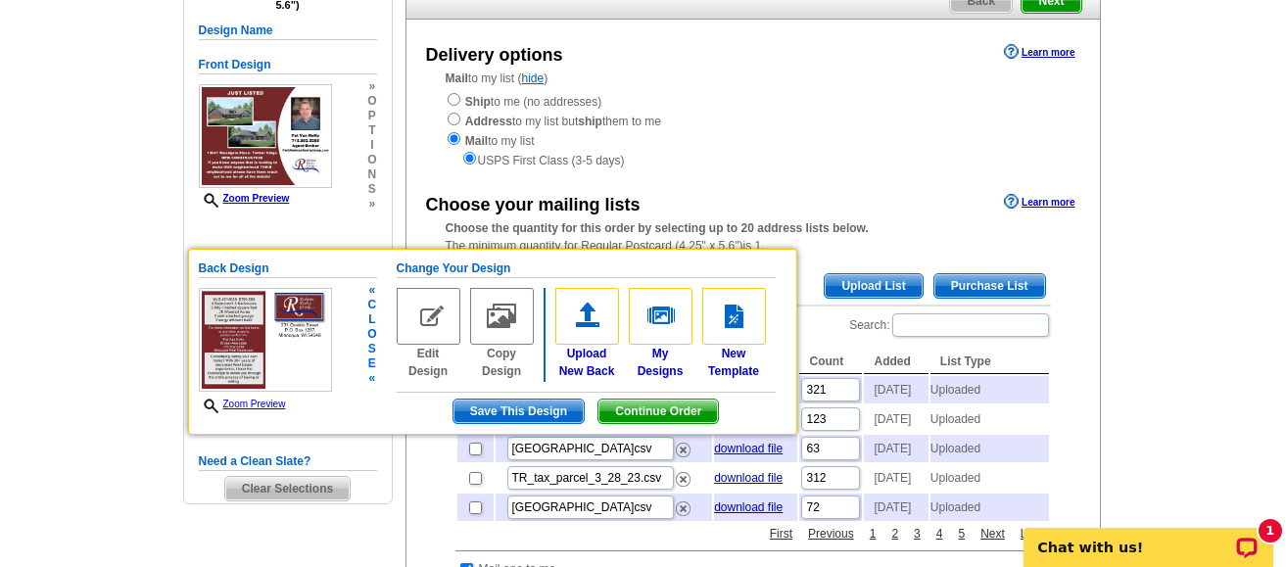
click at [254, 409] on link "Zoom Preview" at bounding box center [242, 404] width 87 height 11
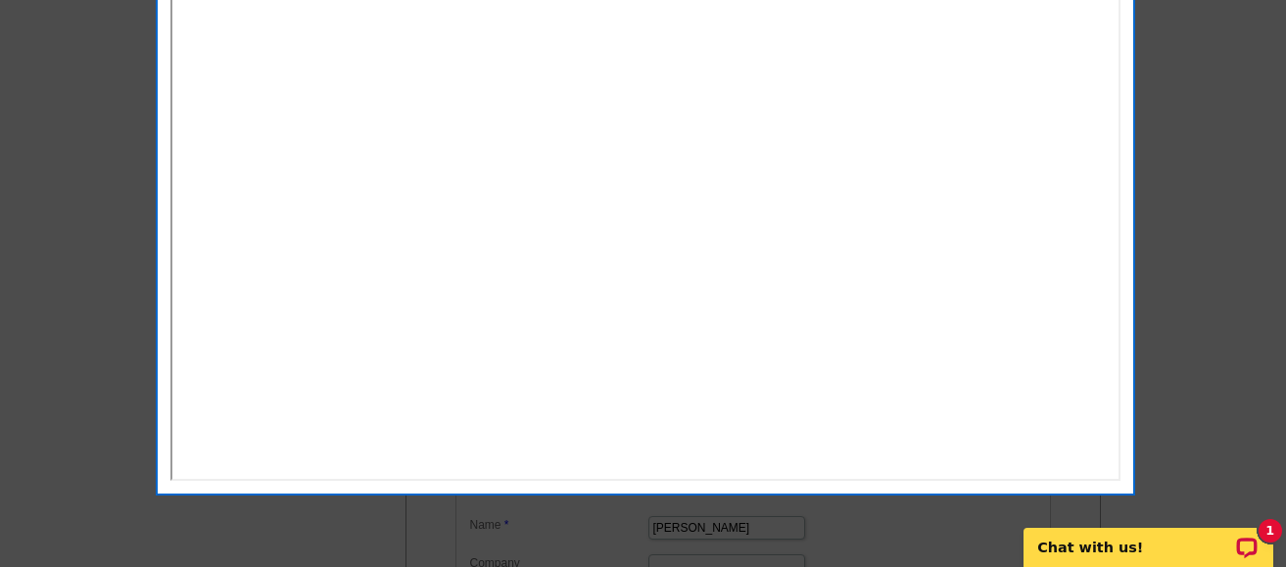
scroll to position [98, 0]
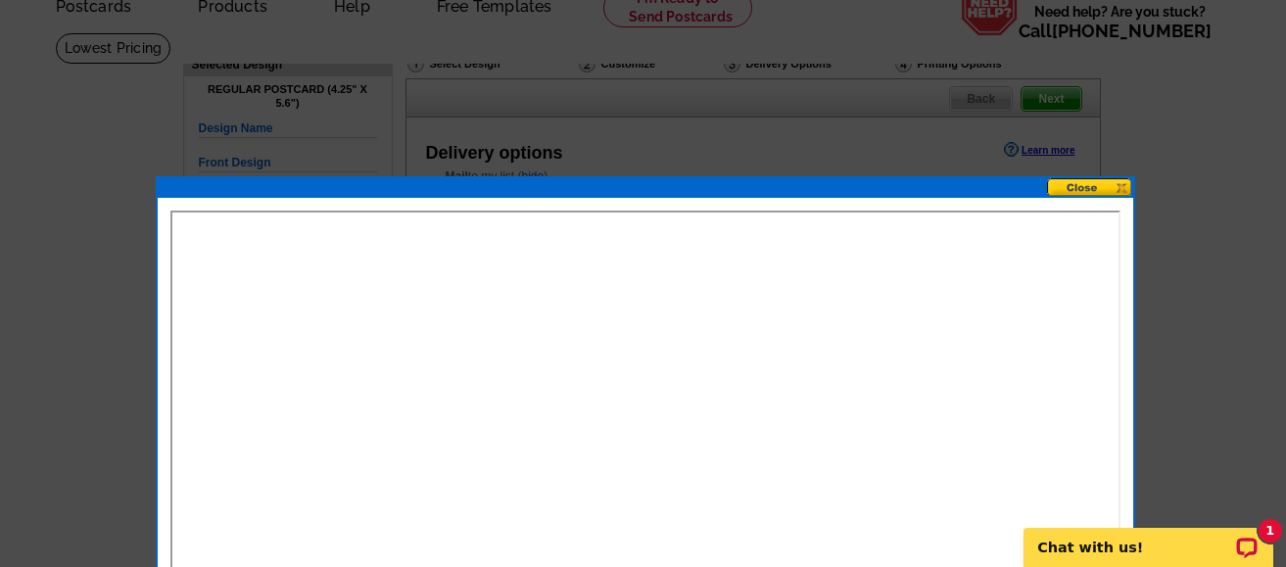
click at [1091, 185] on button at bounding box center [1090, 187] width 86 height 19
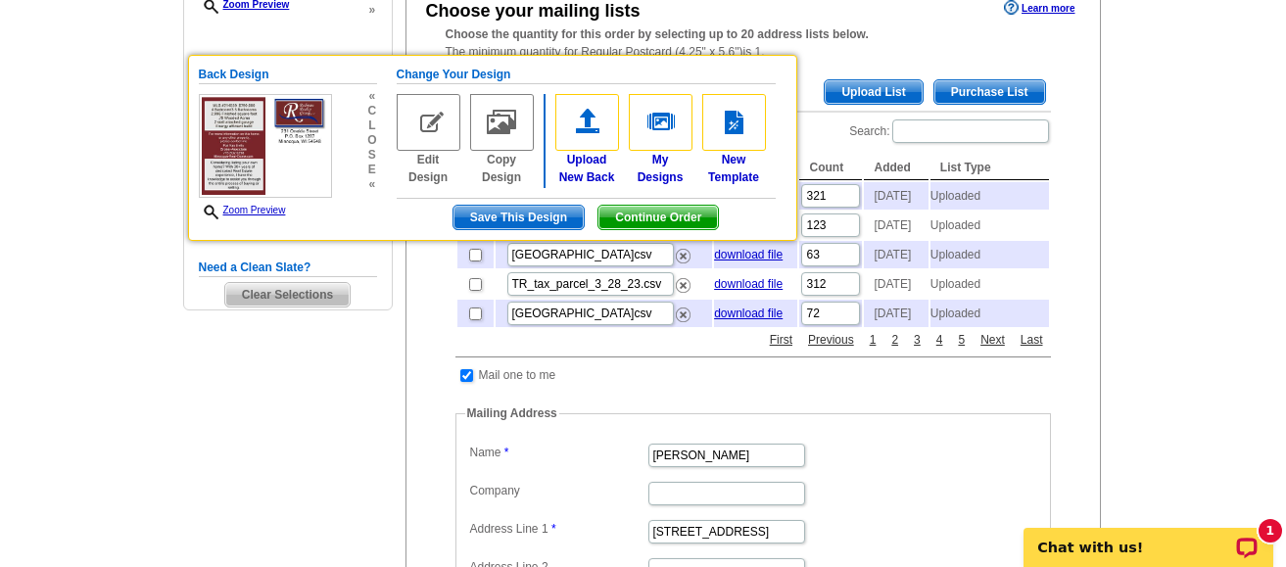
scroll to position [392, 0]
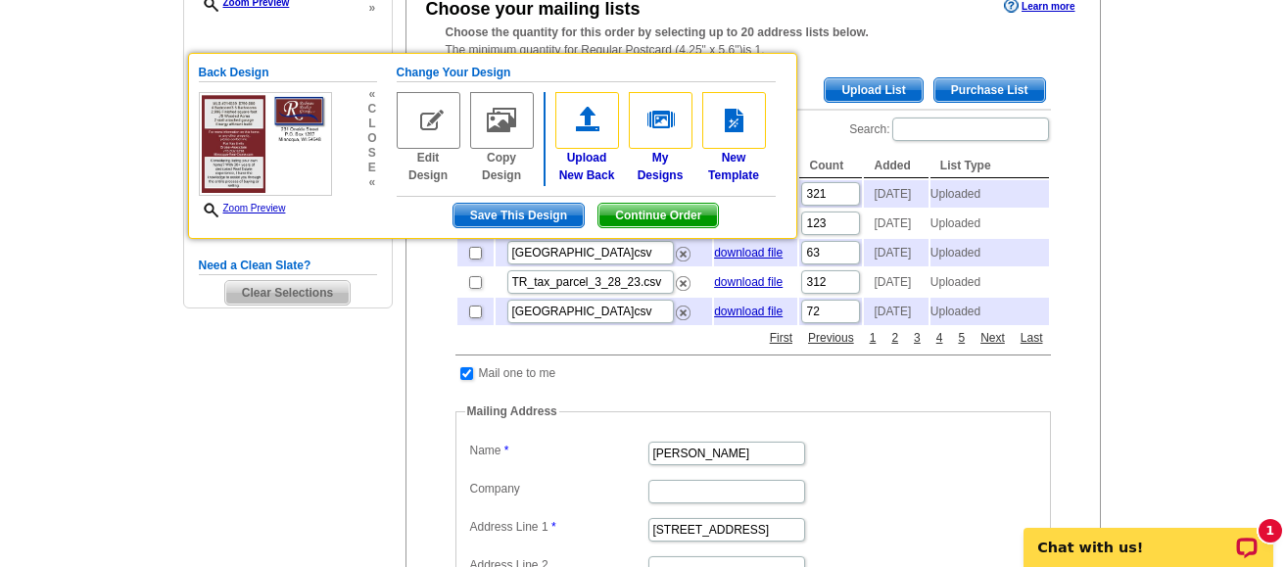
click at [1167, 323] on main "Need Help? call 800-260-5887, chat with support, or have our designers make som…" at bounding box center [643, 440] width 1286 height 1404
click at [656, 215] on span "Continue Order" at bounding box center [659, 216] width 120 height 24
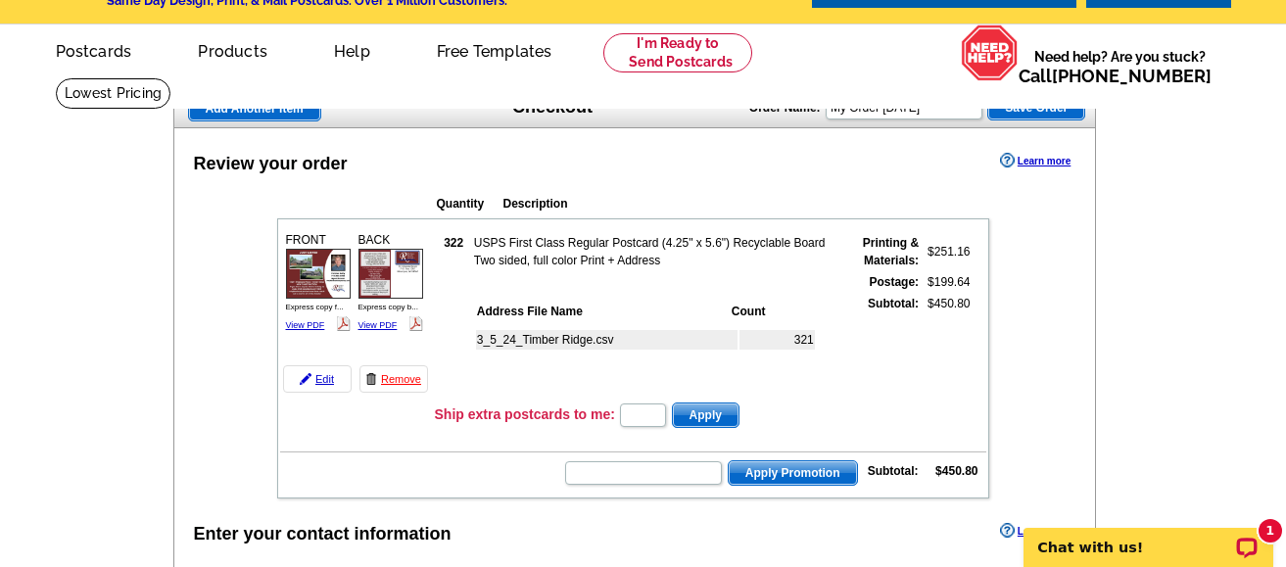
scroll to position [98, 0]
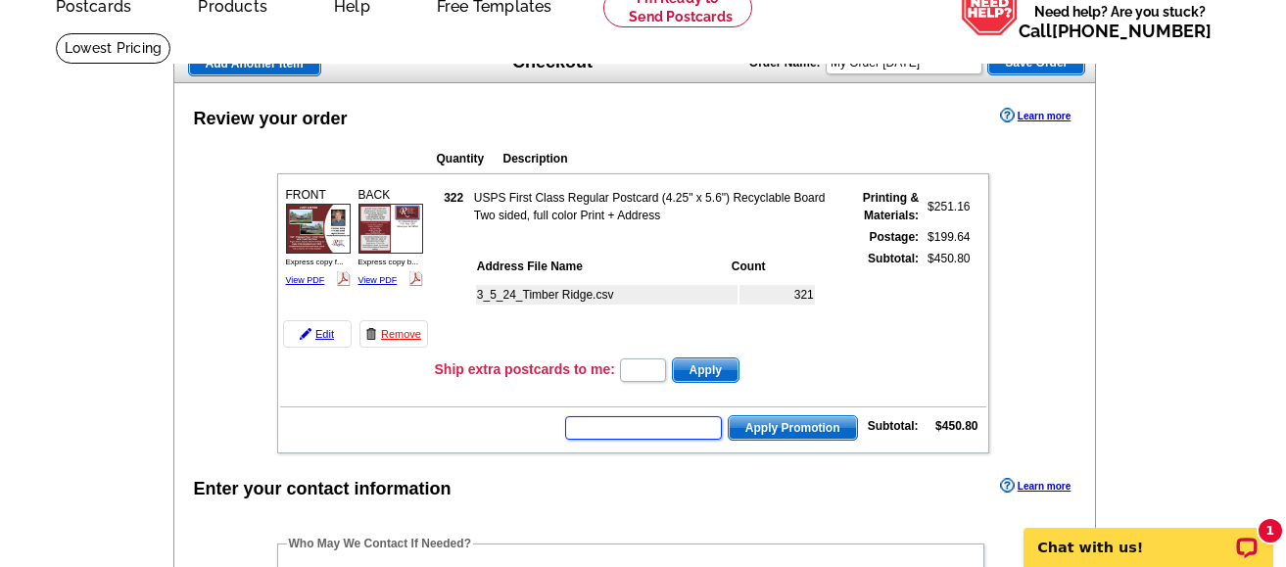
click at [619, 435] on input "text" at bounding box center [643, 428] width 157 height 24
type input "SMS50t"
click at [797, 427] on span "Apply Promotion" at bounding box center [793, 428] width 128 height 24
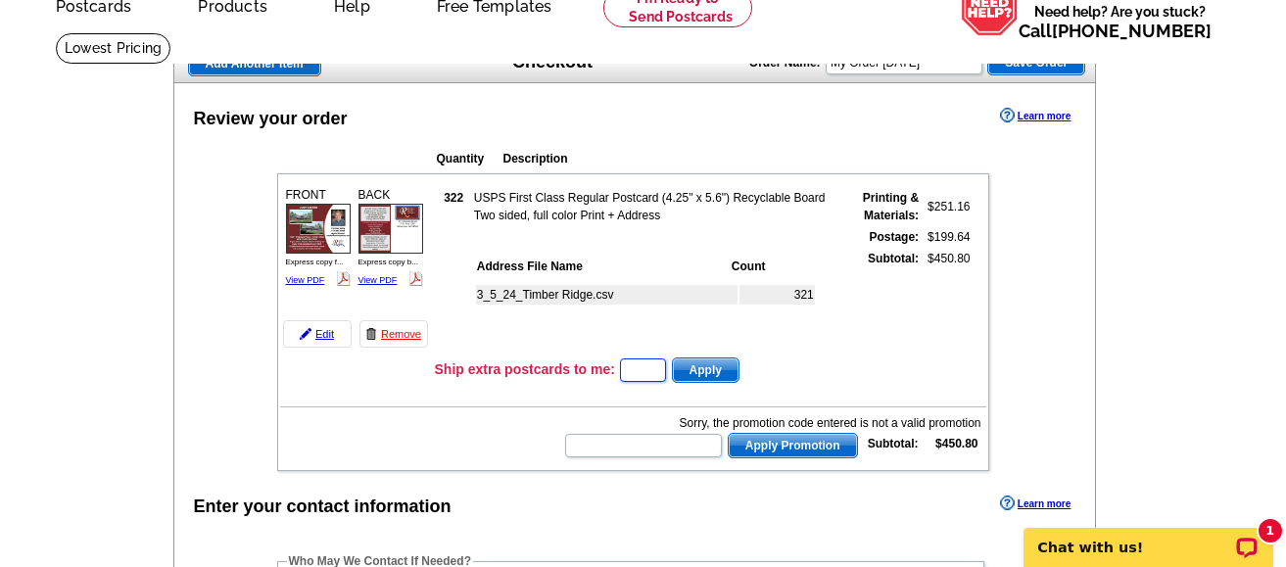
click at [629, 370] on input "text" at bounding box center [643, 371] width 46 height 24
type input "E30"
click at [716, 376] on span "Apply" at bounding box center [706, 371] width 66 height 24
click at [621, 454] on input "text" at bounding box center [643, 446] width 157 height 24
type input "E"
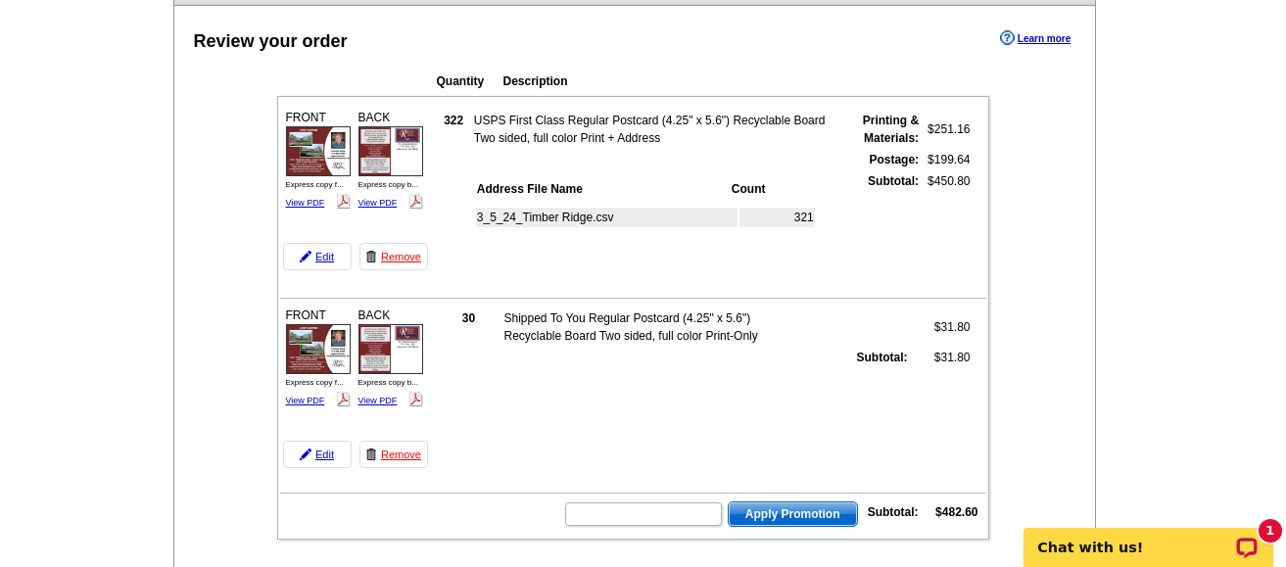
scroll to position [197, 0]
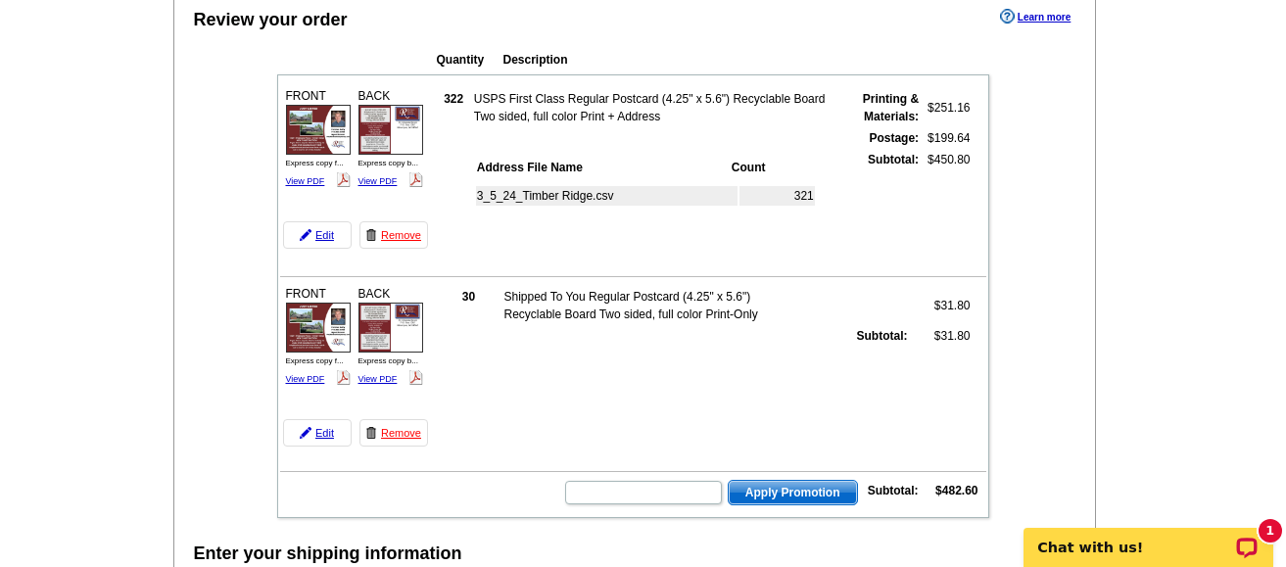
click at [402, 437] on link "Remove" at bounding box center [394, 432] width 69 height 27
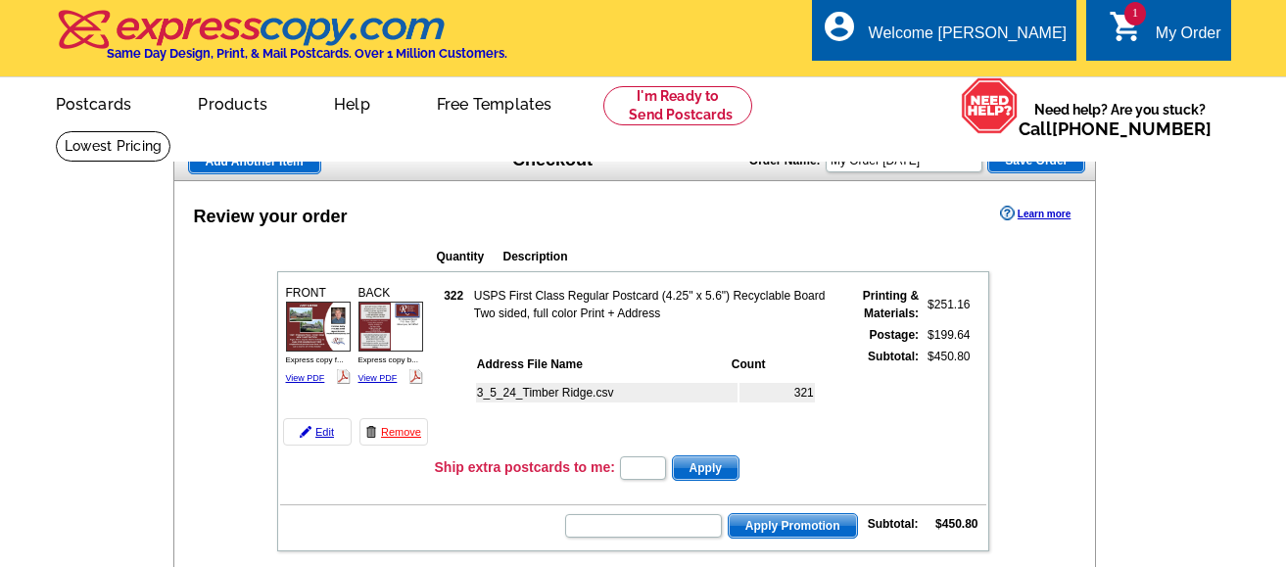
click at [623, 425] on div "3_5_24_Timber Ridge.csv 321" at bounding box center [657, 412] width 367 height 72
click at [599, 438] on div "3_5_24_Timber Ridge.csv 321" at bounding box center [657, 412] width 367 height 72
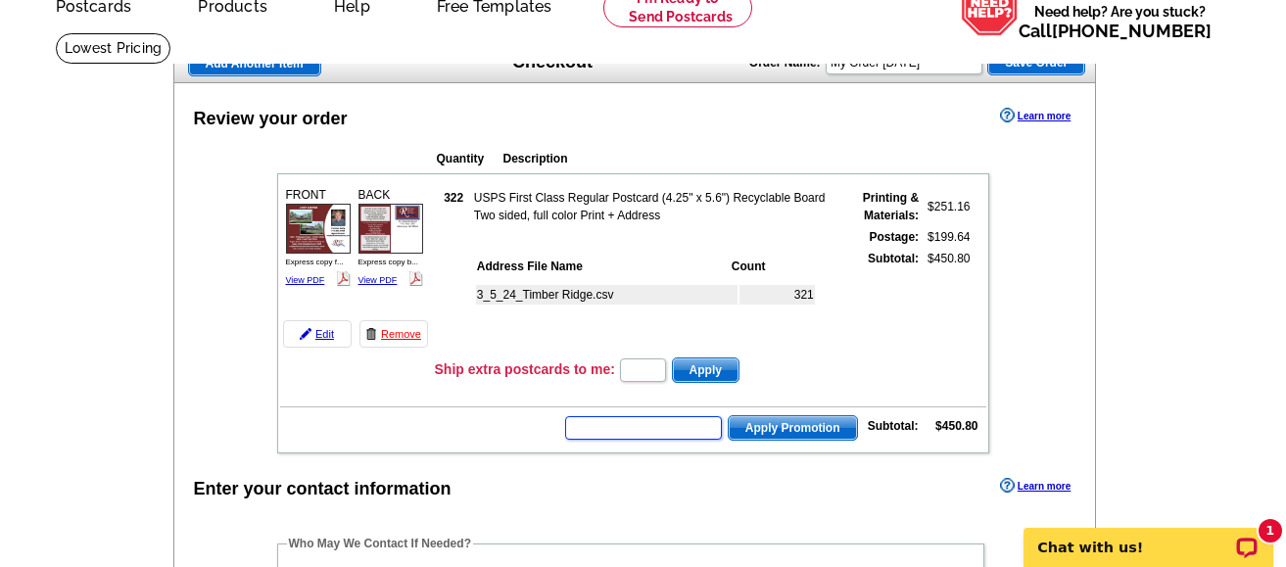
click at [605, 428] on input "text" at bounding box center [643, 428] width 157 height 24
type input "E30"
click at [801, 431] on span "Apply Promotion" at bounding box center [793, 428] width 128 height 24
